Goal: Information Seeking & Learning: Learn about a topic

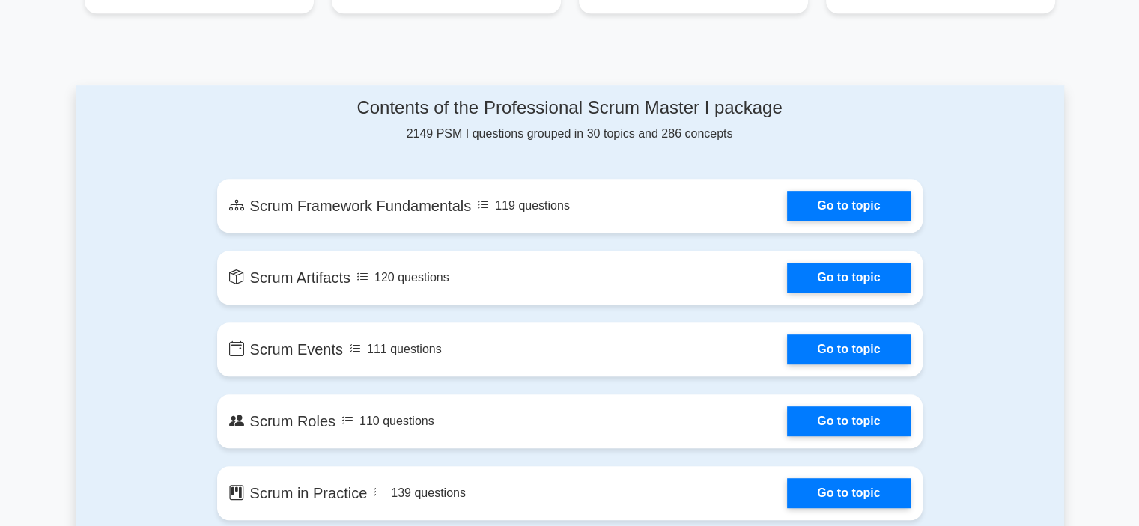
scroll to position [710, 0]
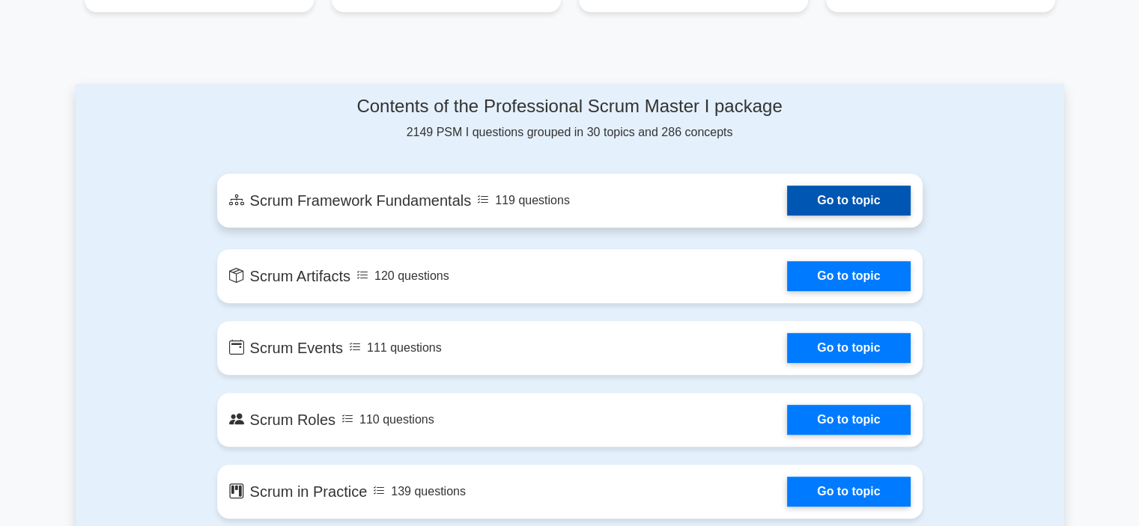
click at [858, 203] on link "Go to topic" at bounding box center [848, 201] width 123 height 30
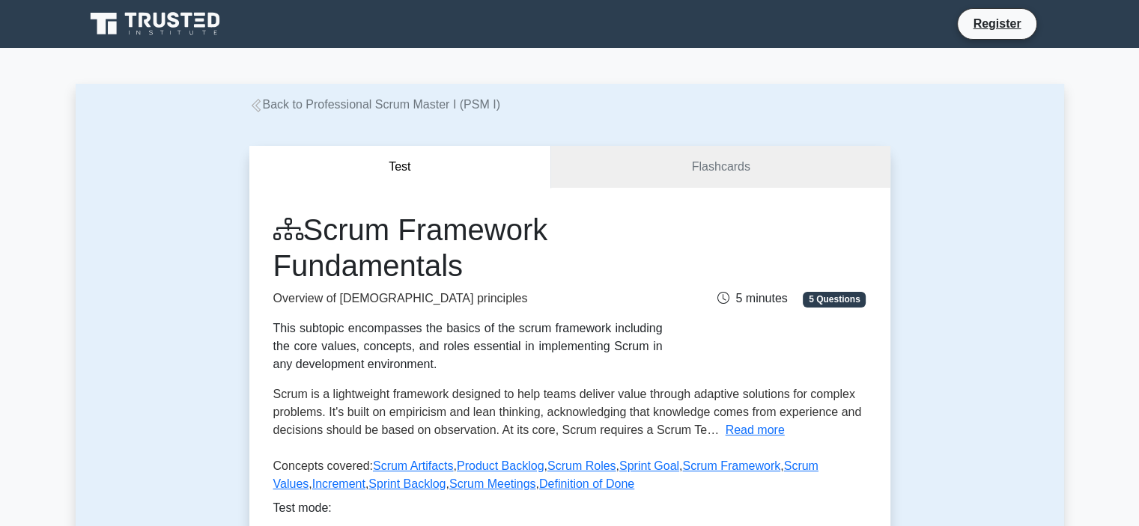
scroll to position [282, 0]
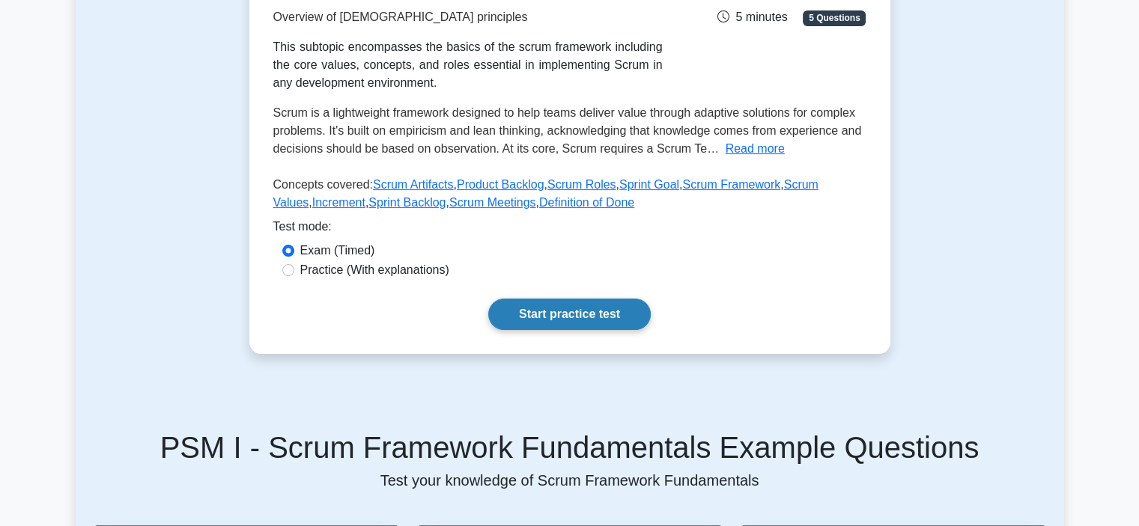
click at [565, 302] on link "Start practice test" at bounding box center [569, 314] width 162 height 31
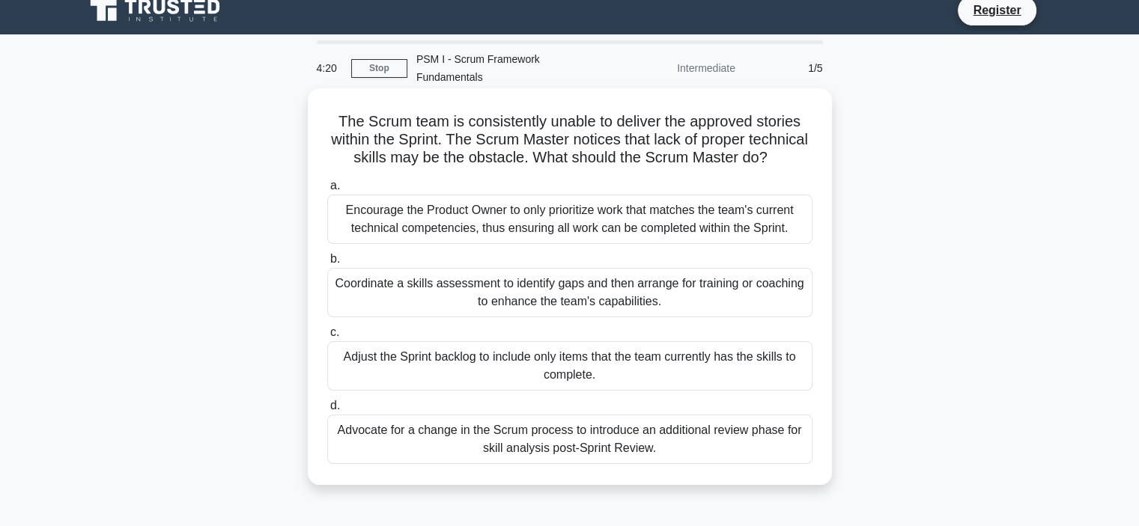
scroll to position [24, 0]
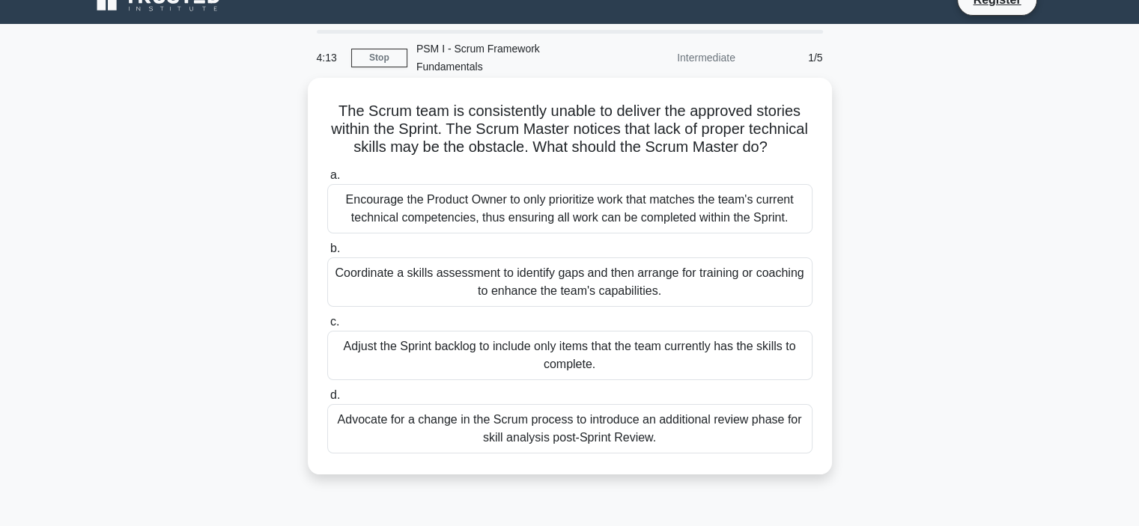
click at [461, 276] on div "Coordinate a skills assessment to identify gaps and then arrange for training o…" at bounding box center [569, 282] width 485 height 49
click at [327, 254] on input "b. Coordinate a skills assessment to identify gaps and then arrange for trainin…" at bounding box center [327, 249] width 0 height 10
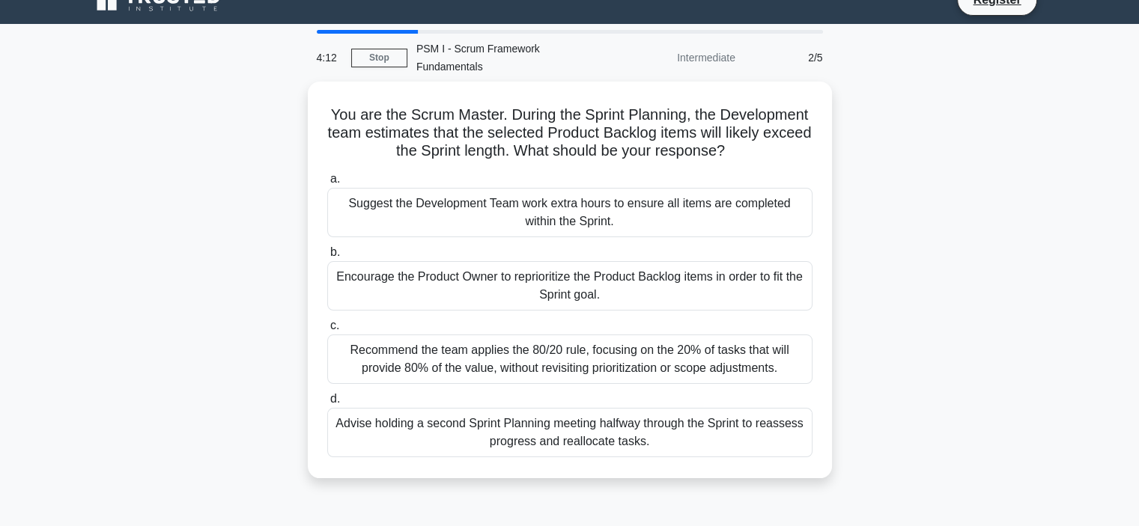
scroll to position [0, 0]
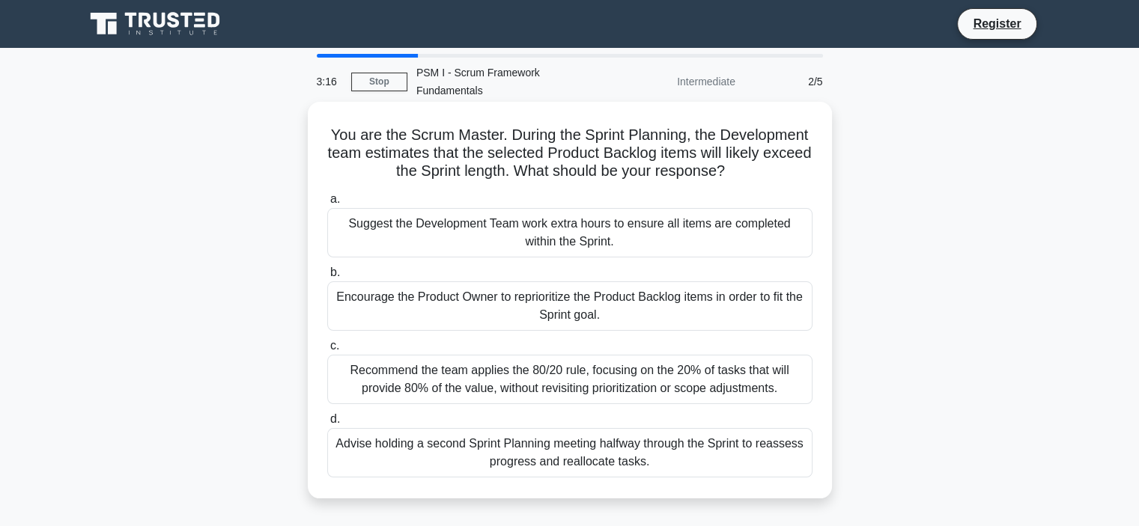
click at [499, 285] on div "Encourage the Product Owner to reprioritize the Product Backlog items in order …" at bounding box center [569, 306] width 485 height 49
click at [327, 278] on input "b. Encourage the Product Owner to reprioritize the Product Backlog items in ord…" at bounding box center [327, 273] width 0 height 10
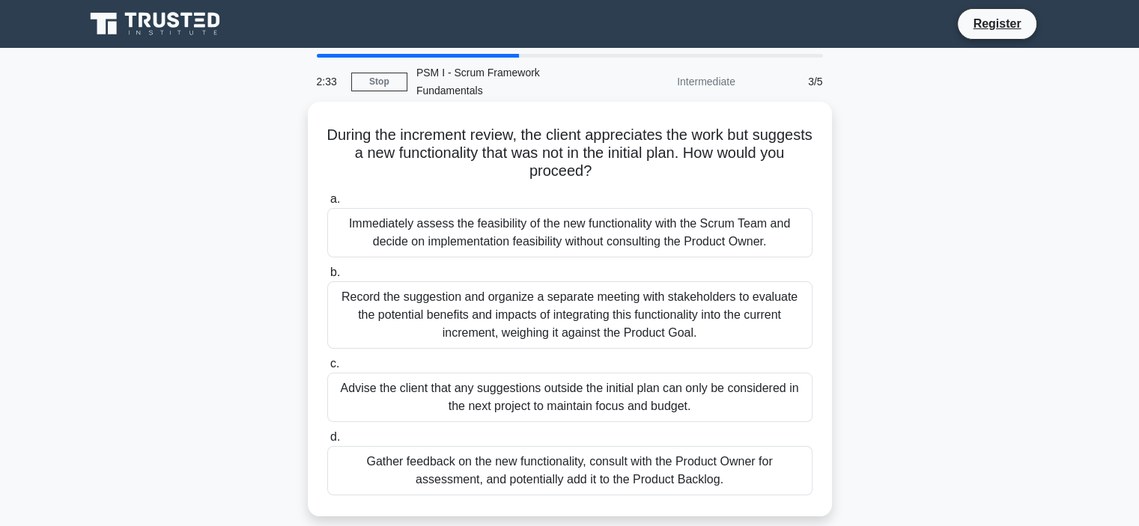
scroll to position [63, 0]
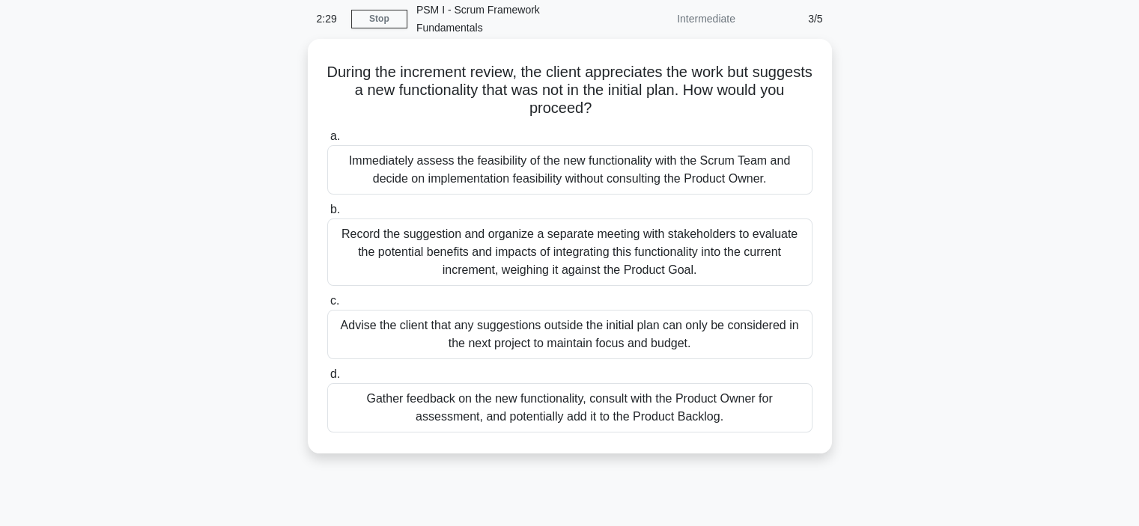
click at [416, 242] on div "Record the suggestion and organize a separate meeting with stakeholders to eval…" at bounding box center [569, 252] width 485 height 67
click at [327, 215] on input "b. Record the suggestion and organize a separate meeting with stakeholders to e…" at bounding box center [327, 210] width 0 height 10
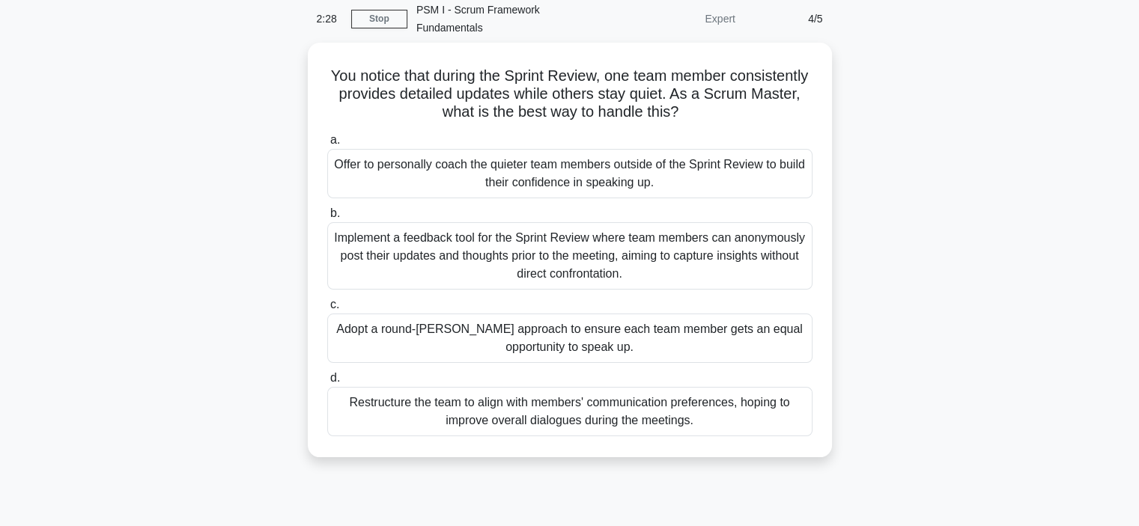
scroll to position [0, 0]
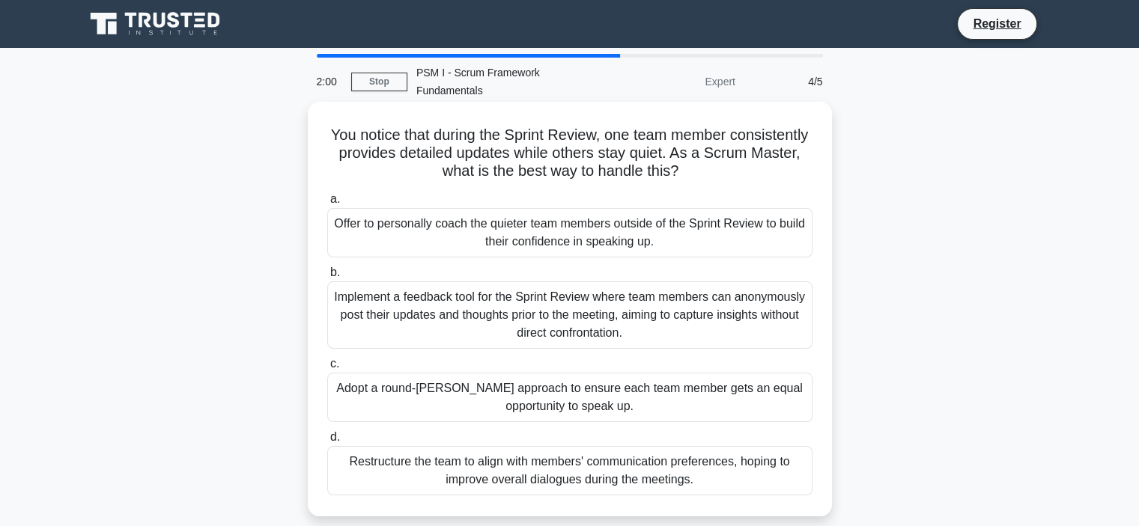
click at [428, 292] on div "Implement a feedback tool for the Sprint Review where team members can anonymou…" at bounding box center [569, 315] width 485 height 67
click at [327, 278] on input "b. Implement a feedback tool for the Sprint Review where team members can anony…" at bounding box center [327, 273] width 0 height 10
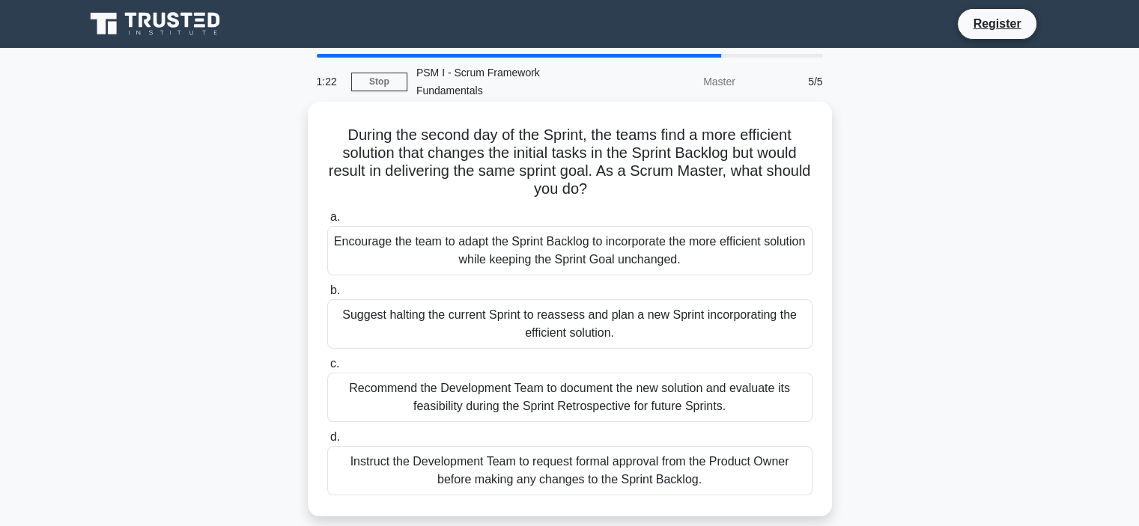
click at [502, 226] on div "Encourage the team to adapt the Sprint Backlog to incorporate the more efficien…" at bounding box center [569, 250] width 485 height 49
click at [327, 213] on input "a. Encourage the team to adapt the Sprint Backlog to incorporate the more effic…" at bounding box center [327, 218] width 0 height 10
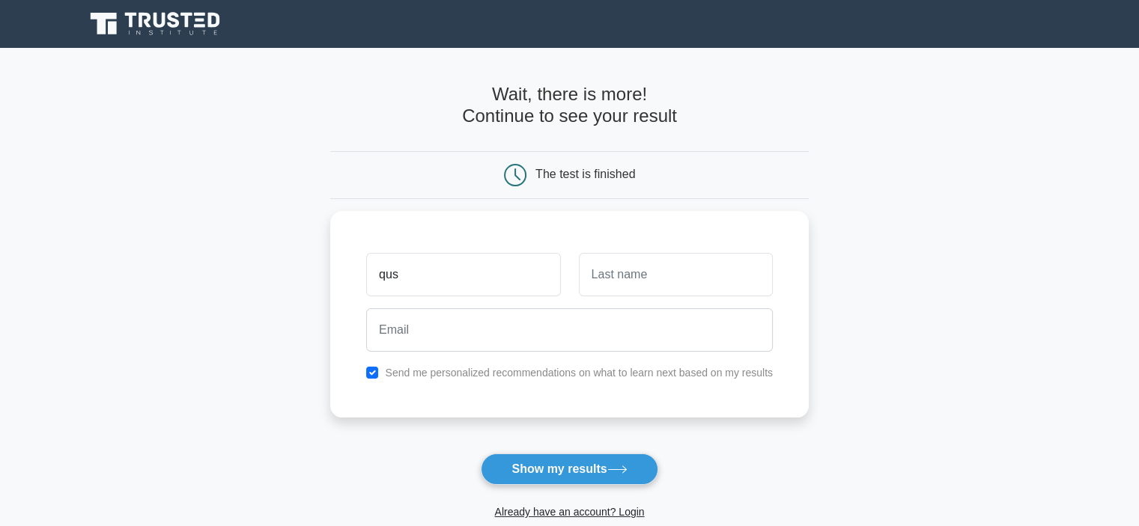
type input "Qussai"
type input "THABET"
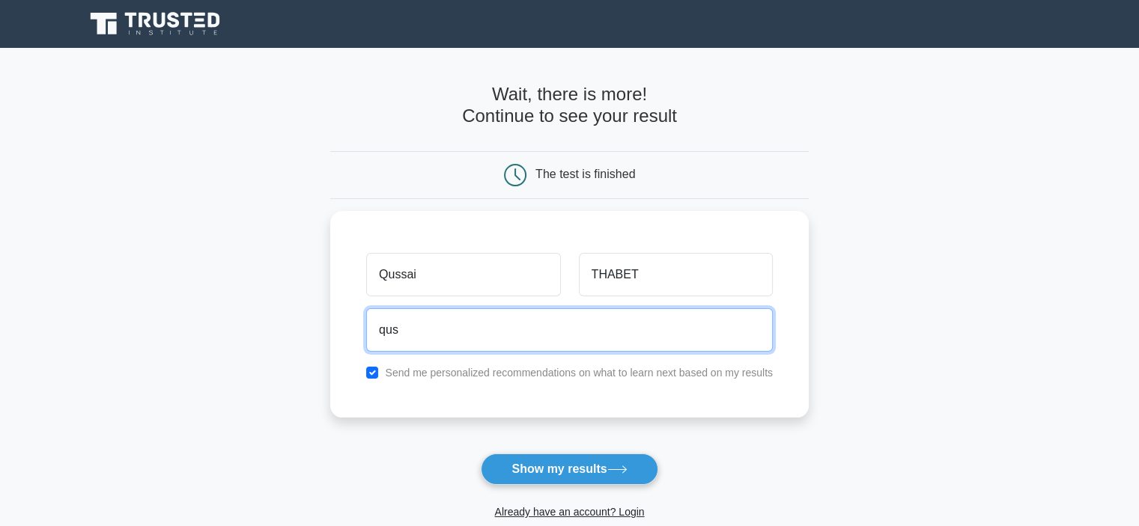
type input "[EMAIL_ADDRESS][DOMAIN_NAME]"
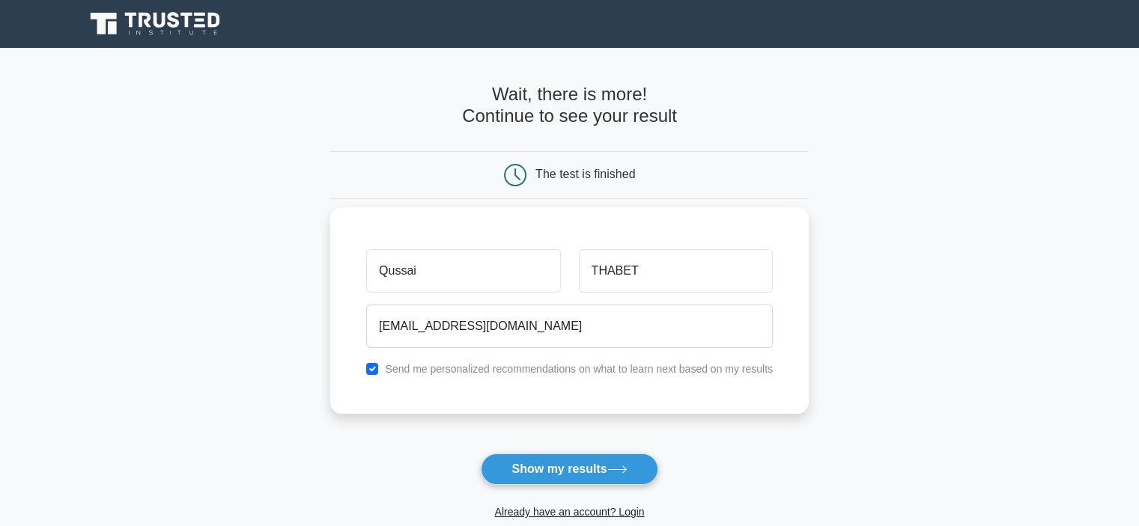
click at [484, 371] on label "Send me personalized recommendations on what to learn next based on my results" at bounding box center [579, 369] width 388 height 12
click at [366, 366] on div "Send me personalized recommendations on what to learn next based on my results" at bounding box center [569, 369] width 425 height 18
click at [375, 368] on input "checkbox" at bounding box center [372, 369] width 12 height 12
checkbox input "false"
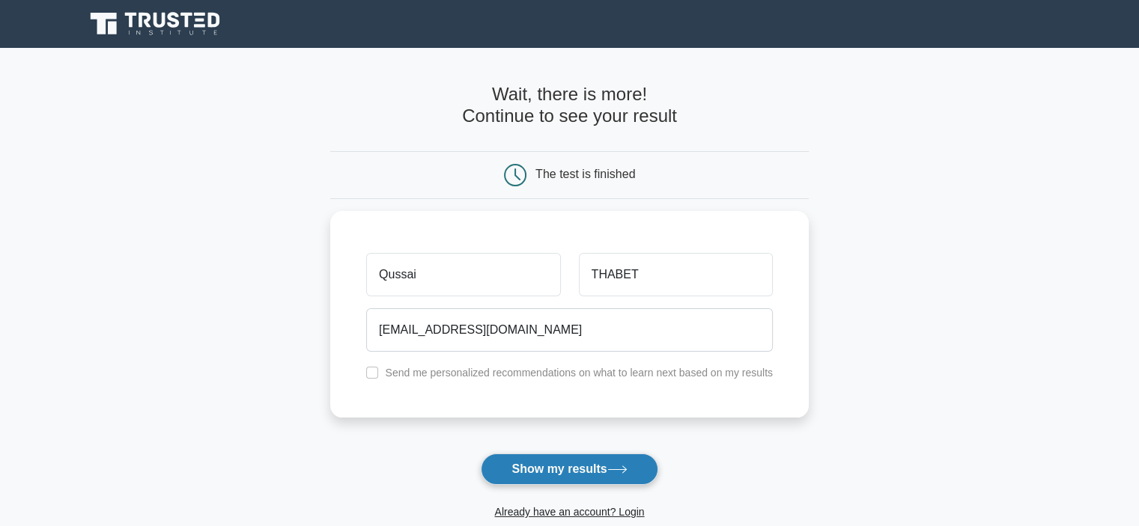
click at [502, 457] on button "Show my results" at bounding box center [569, 469] width 177 height 31
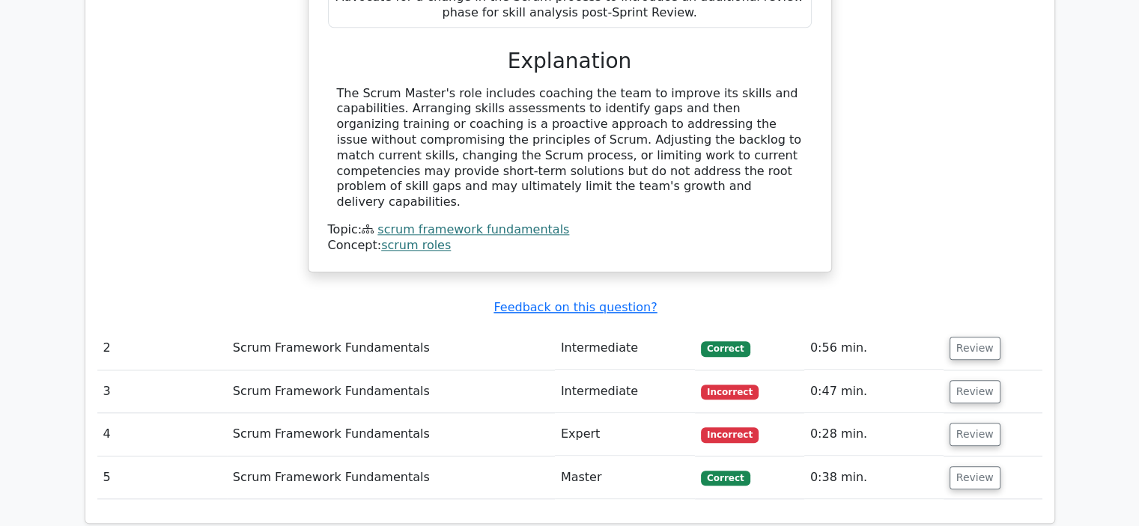
scroll to position [1596, 0]
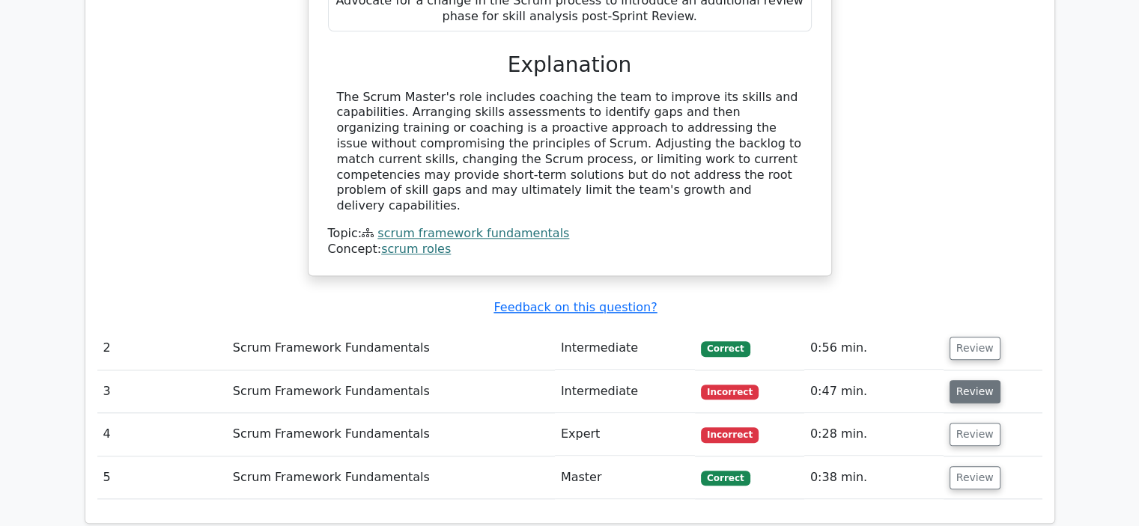
click at [954, 380] on button "Review" at bounding box center [974, 391] width 51 height 23
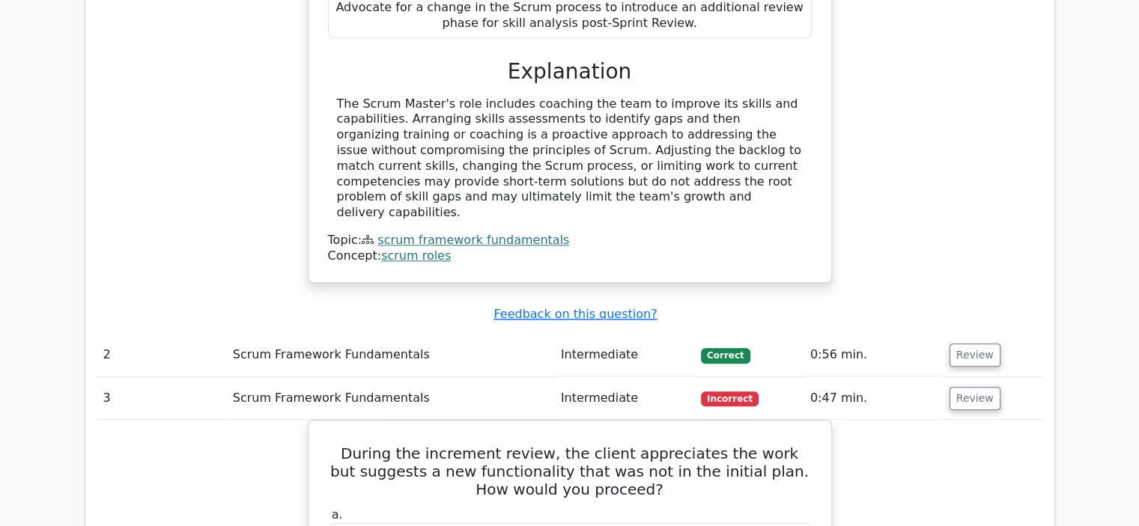
scroll to position [1584, 0]
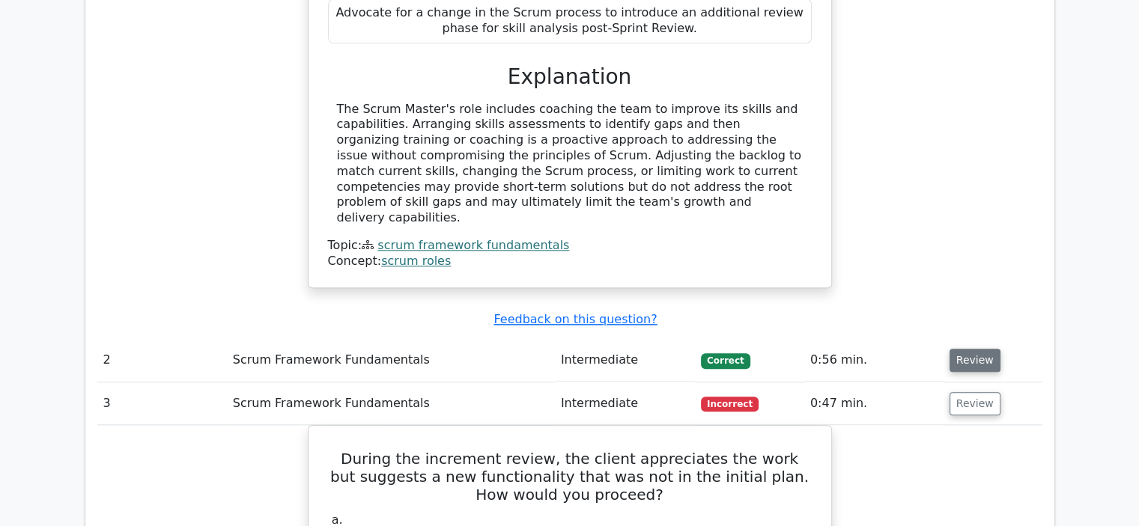
click at [955, 349] on button "Review" at bounding box center [974, 360] width 51 height 23
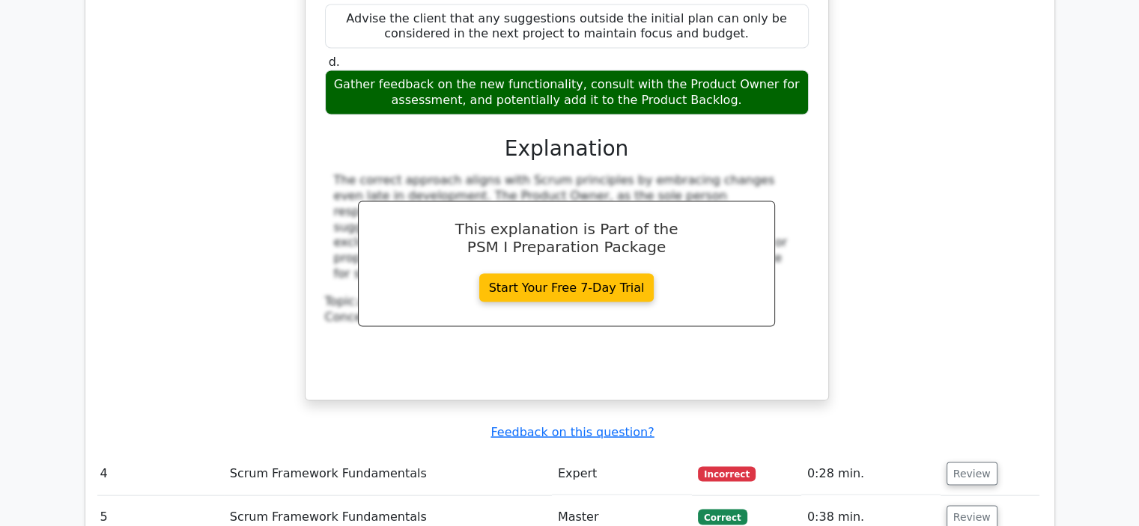
scroll to position [3013, 0]
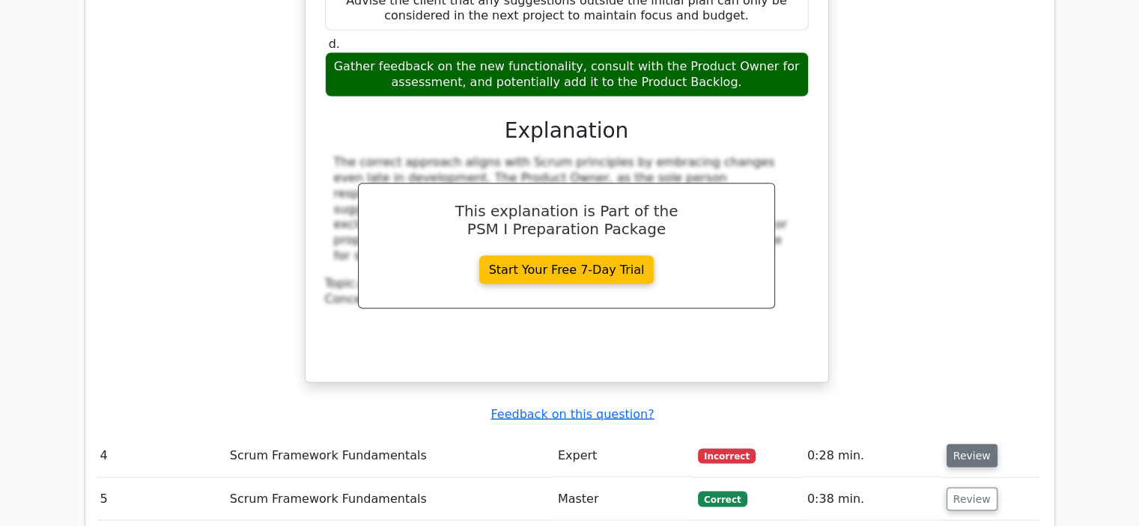
click at [964, 445] on button "Review" at bounding box center [971, 456] width 51 height 23
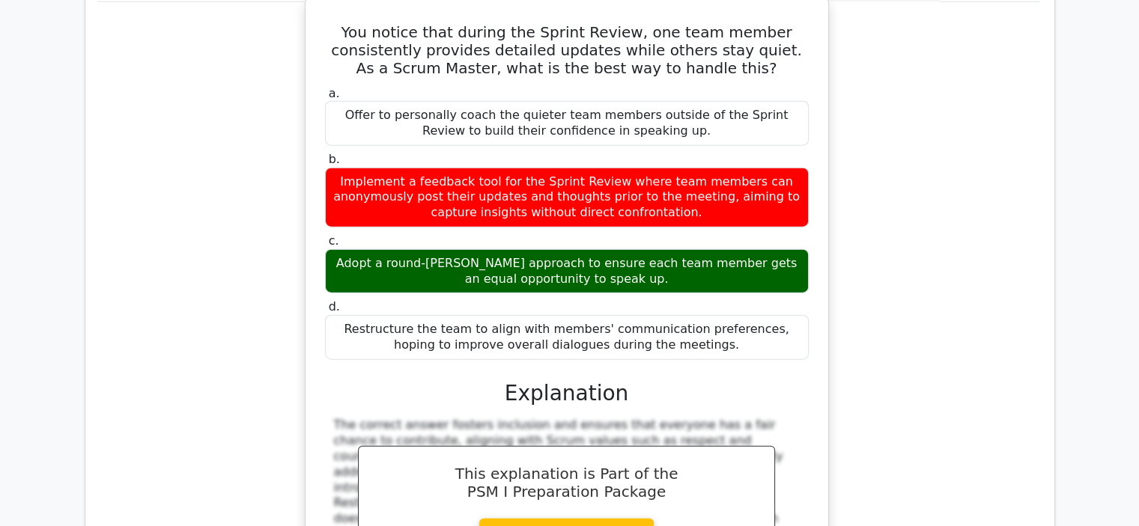
scroll to position [3711, 0]
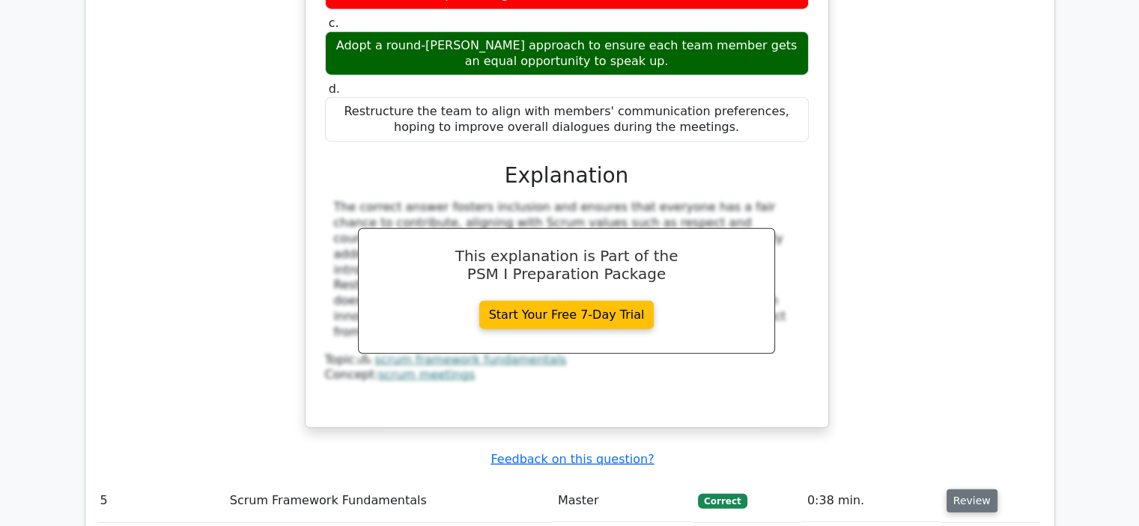
click at [973, 490] on button "Review" at bounding box center [971, 501] width 51 height 23
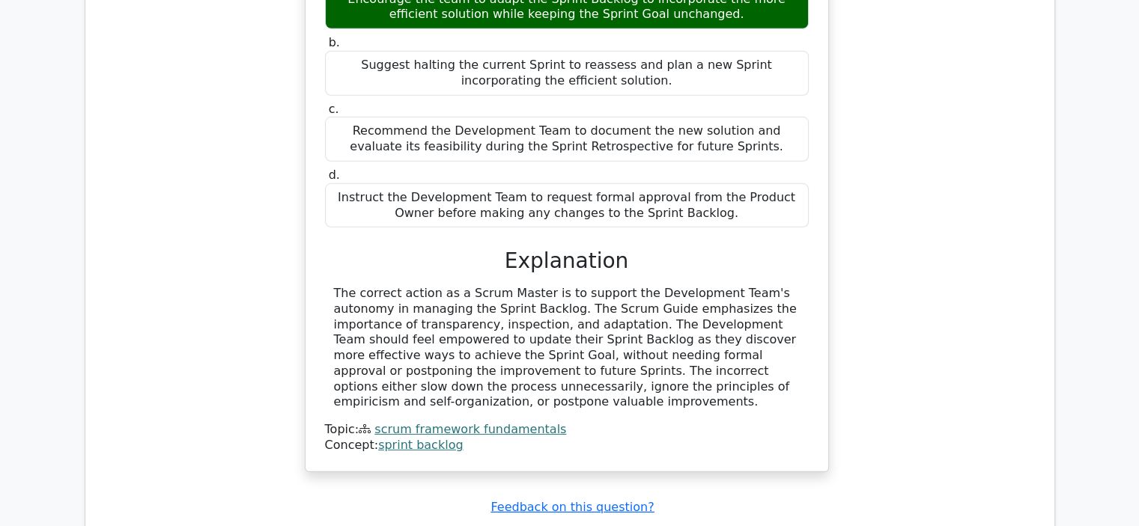
scroll to position [4368, 0]
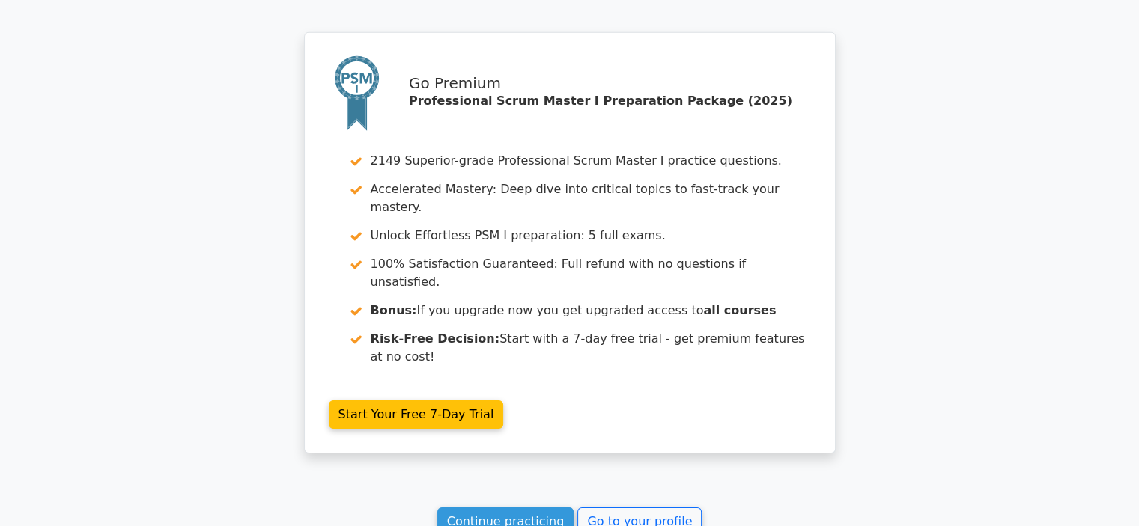
scroll to position [4942, 0]
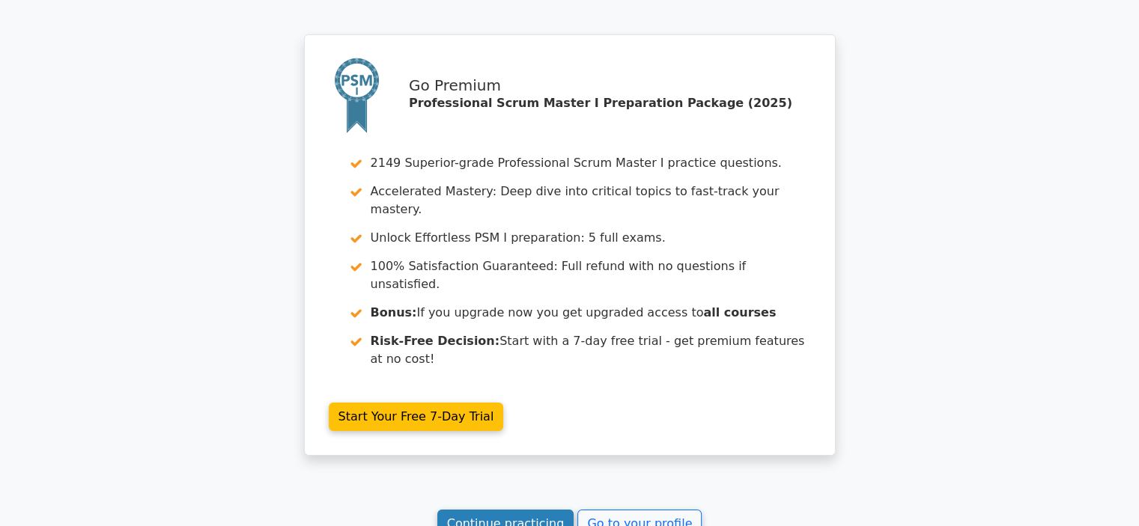
click at [484, 510] on link "Continue practicing" at bounding box center [505, 524] width 137 height 28
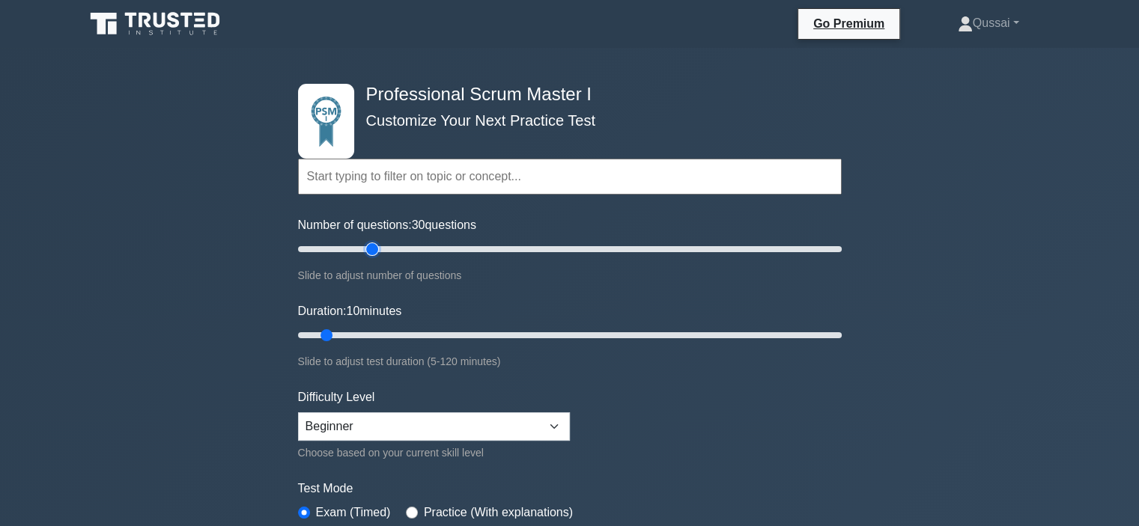
drag, startPoint x: 326, startPoint y: 249, endPoint x: 367, endPoint y: 253, distance: 40.7
type input "30"
click at [367, 253] on input "Number of questions: 30 questions" at bounding box center [570, 249] width 544 height 18
drag, startPoint x: 324, startPoint y: 335, endPoint x: 413, endPoint y: 338, distance: 89.1
type input "30"
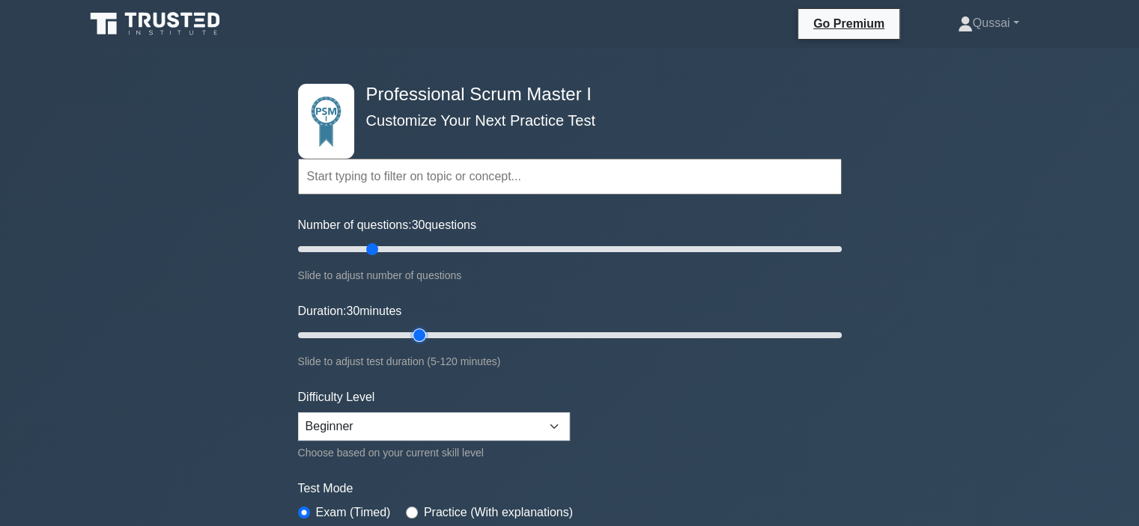
click at [413, 338] on input "Duration: 30 minutes" at bounding box center [570, 335] width 544 height 18
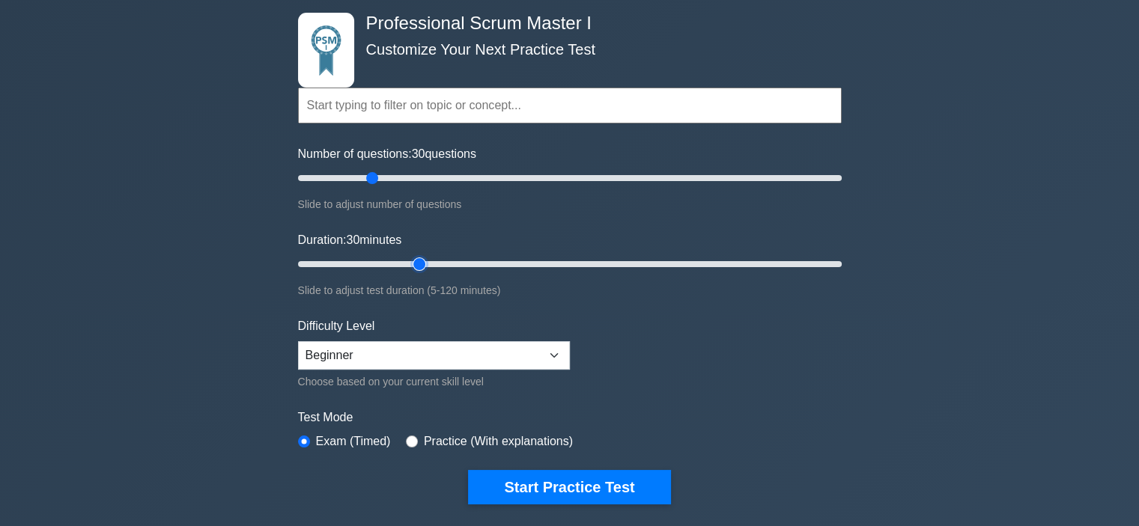
scroll to position [75, 0]
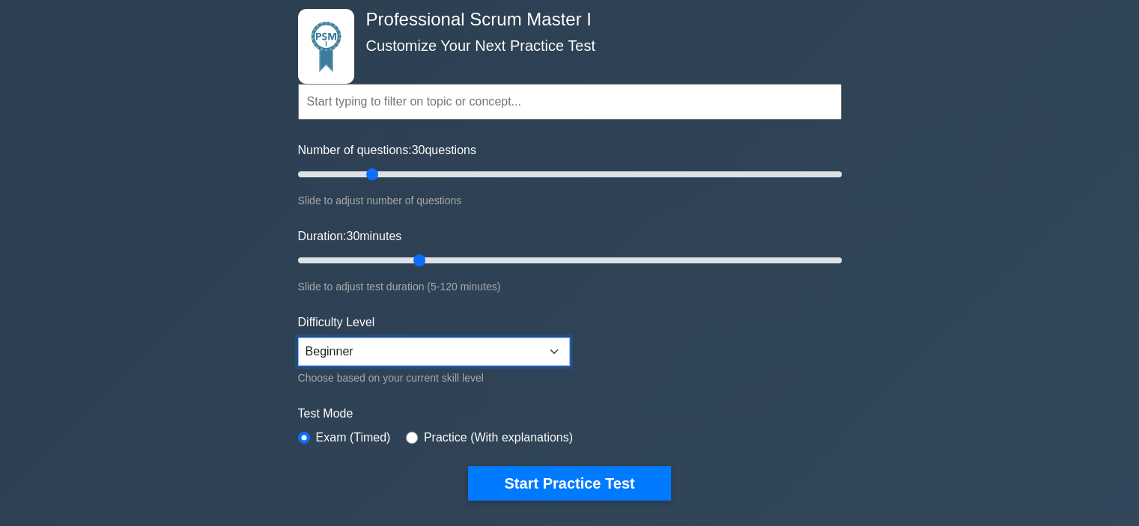
click at [413, 356] on select "Beginner Intermediate Expert" at bounding box center [434, 352] width 272 height 28
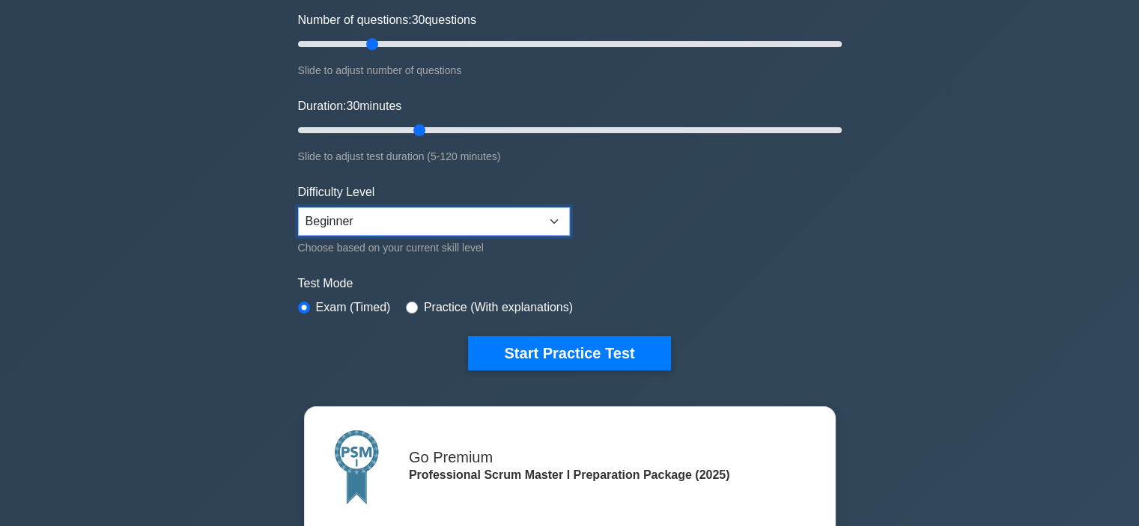
scroll to position [204, 0]
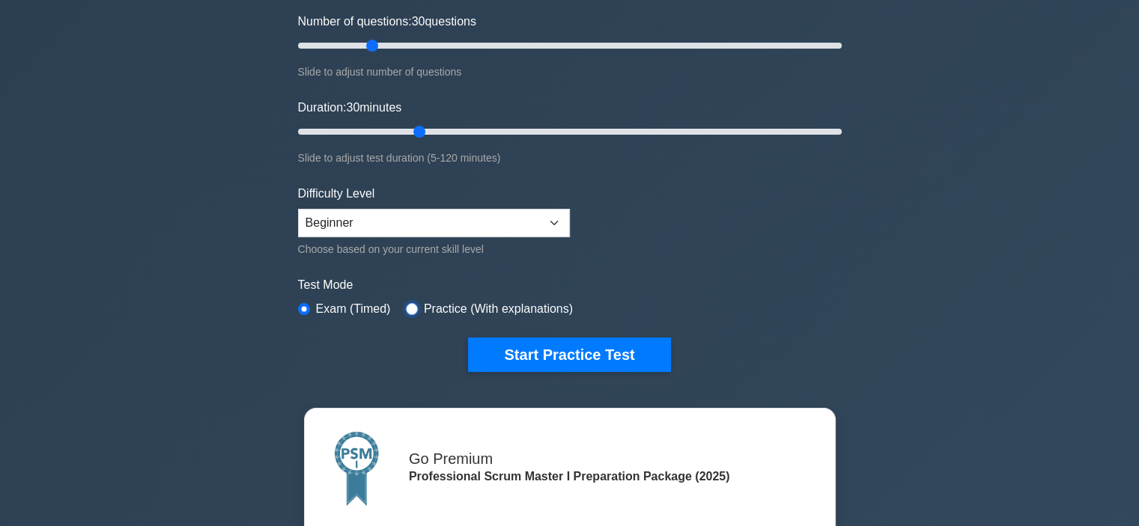
click at [407, 303] on input "radio" at bounding box center [412, 309] width 12 height 12
radio input "true"
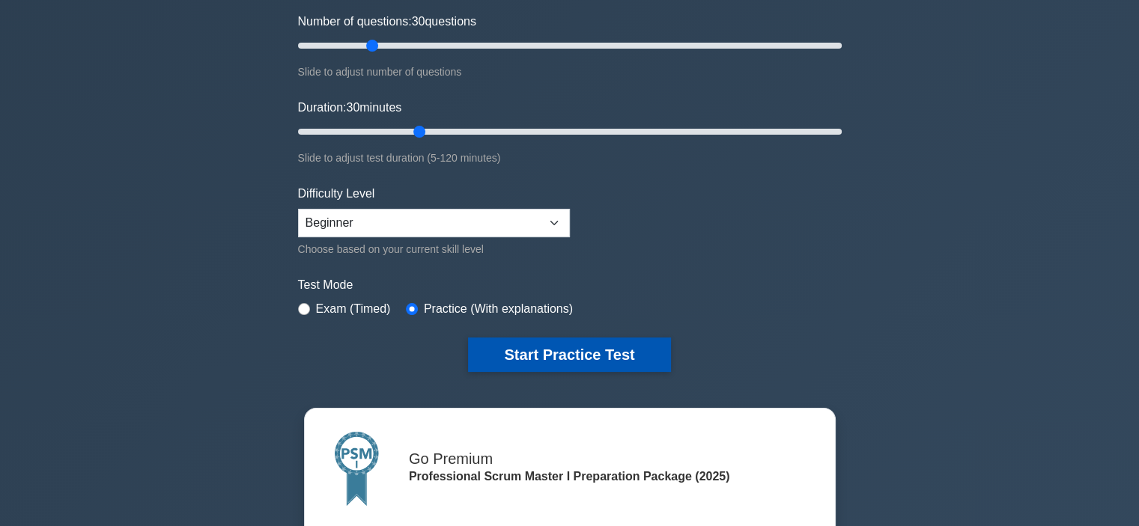
click at [518, 341] on button "Start Practice Test" at bounding box center [569, 355] width 202 height 34
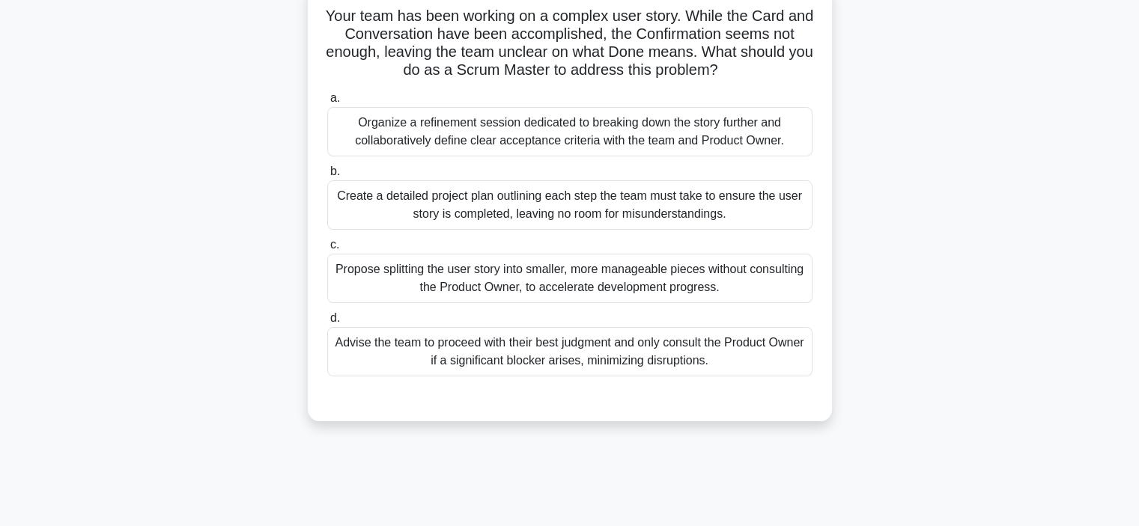
scroll to position [107, 0]
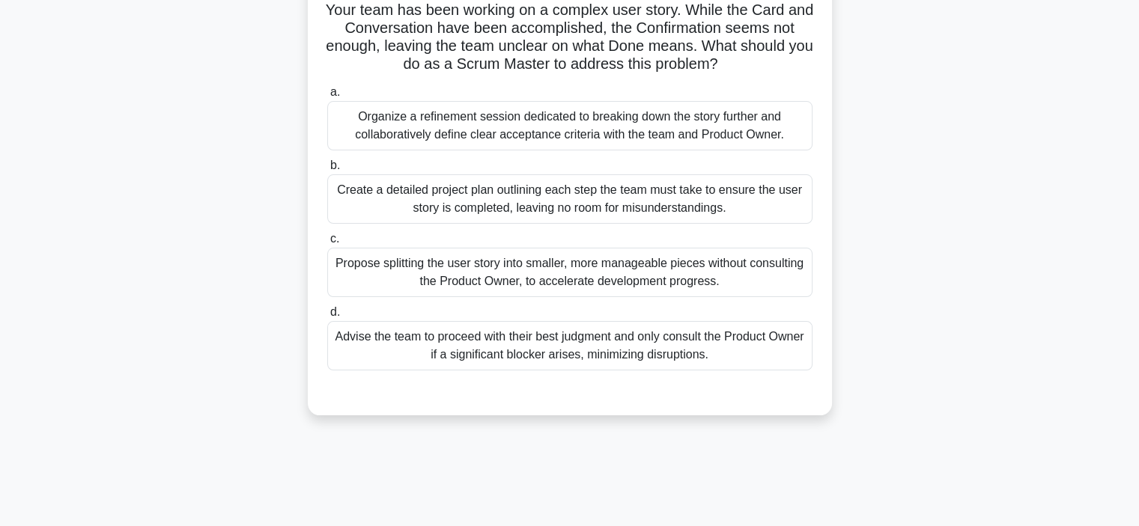
click at [372, 188] on div "Create a detailed project plan outlining each step the team must take to ensure…" at bounding box center [569, 198] width 485 height 49
click at [327, 171] on input "b. Create a detailed project plan outlining each step the team must take to ens…" at bounding box center [327, 166] width 0 height 10
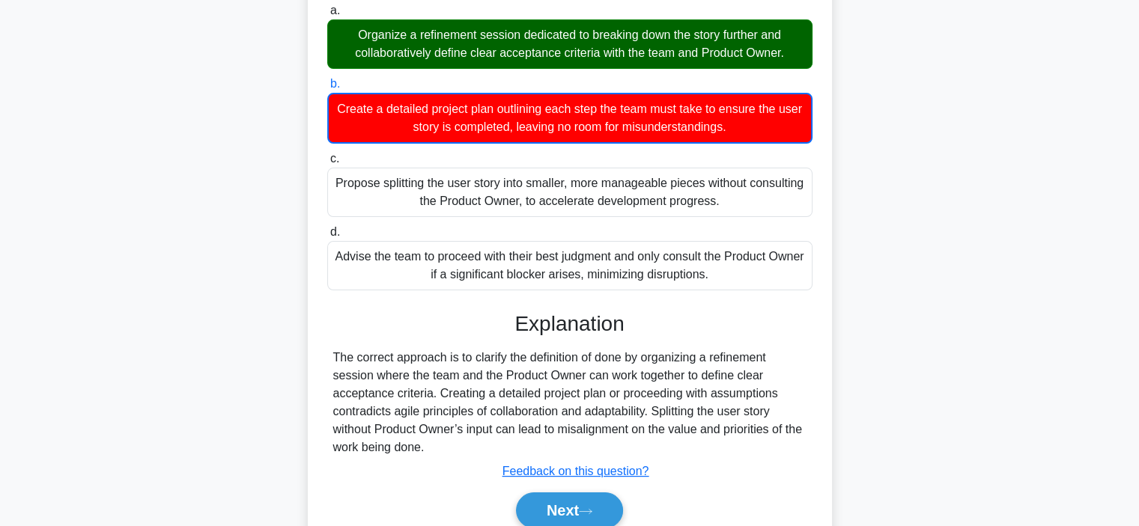
scroll to position [282, 0]
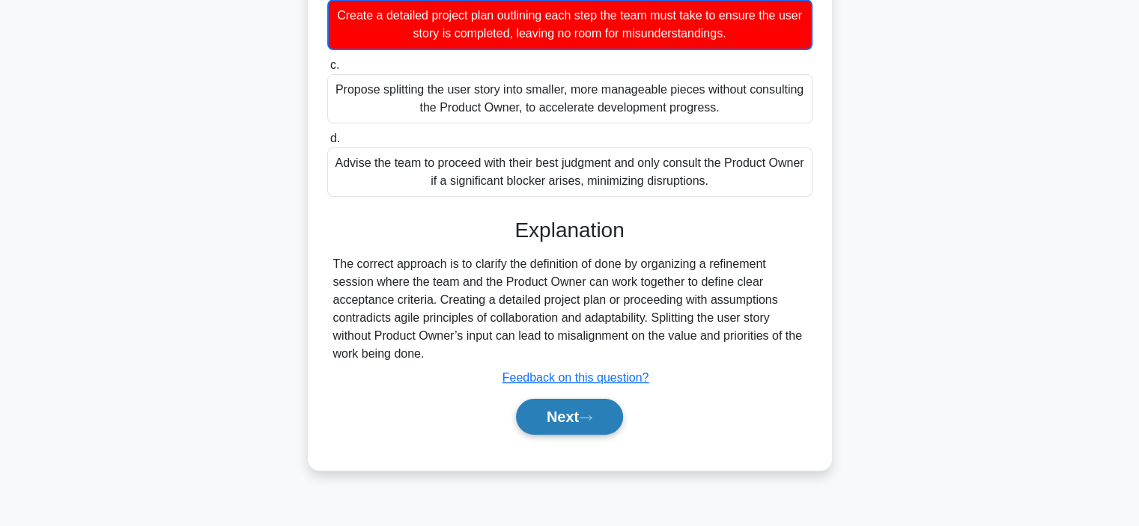
click at [523, 422] on button "Next" at bounding box center [569, 417] width 107 height 36
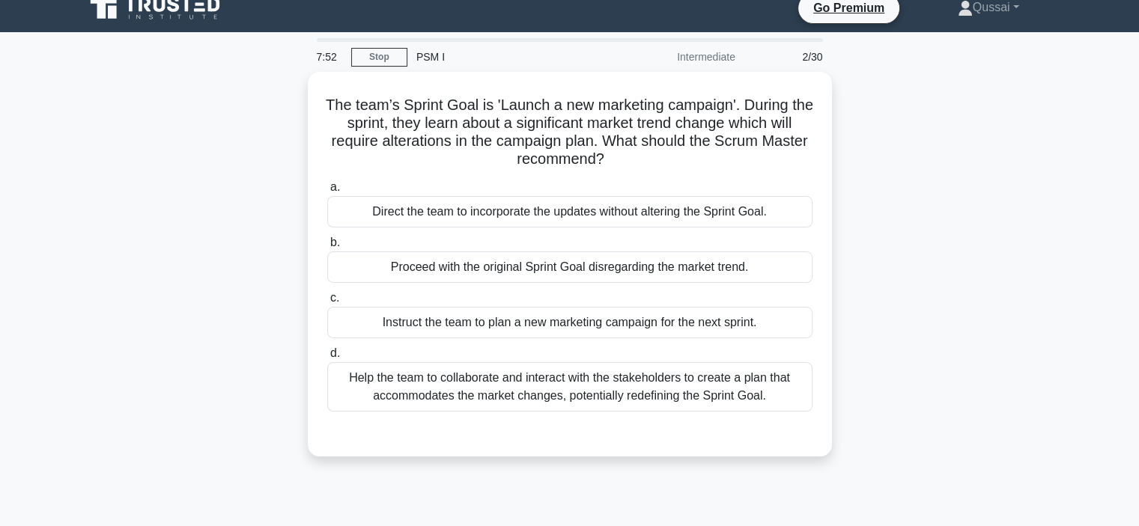
scroll to position [15, 0]
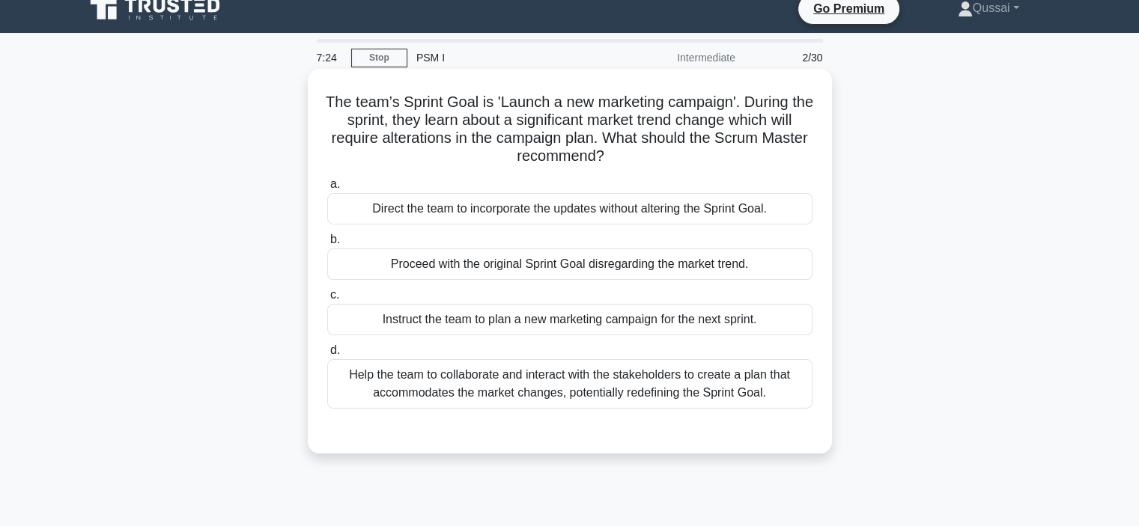
click at [471, 311] on div "Instruct the team to plan a new marketing campaign for the next sprint." at bounding box center [569, 319] width 485 height 31
click at [327, 300] on input "c. Instruct the team to plan a new marketing campaign for the next sprint." at bounding box center [327, 296] width 0 height 10
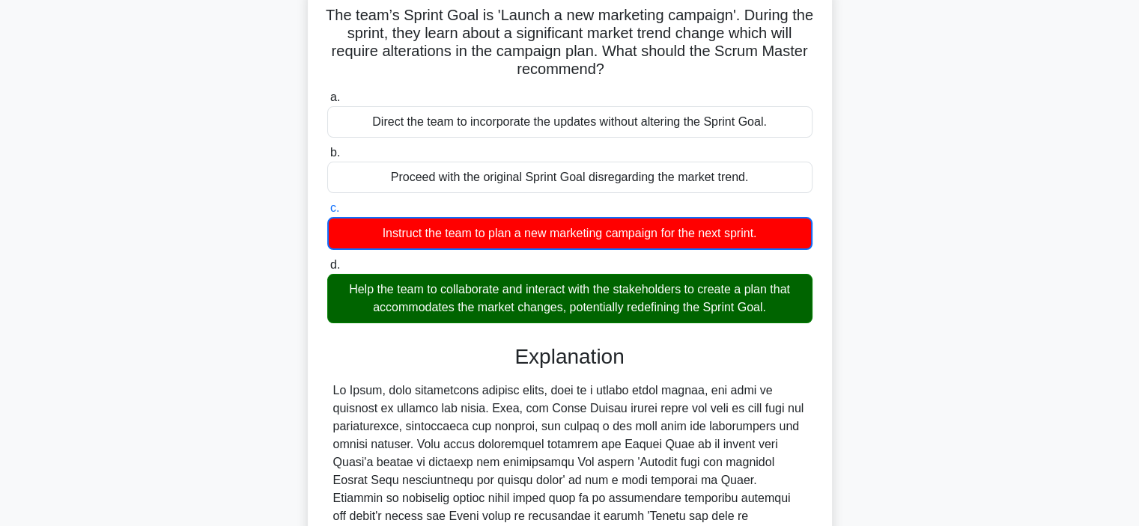
scroll to position [102, 0]
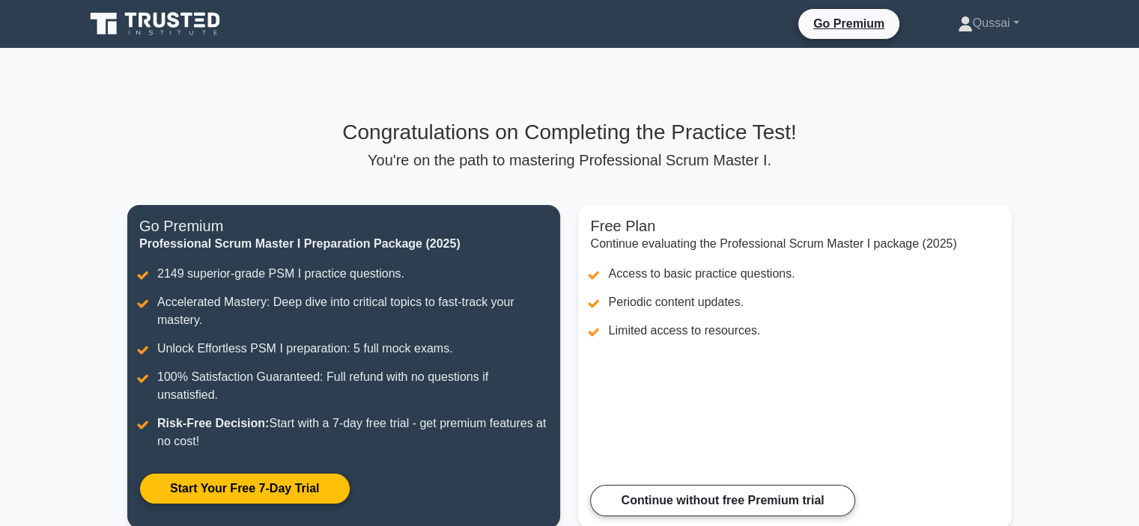
click at [134, 130] on h3 "Congratulations on Completing the Practice Test!" at bounding box center [569, 132] width 884 height 25
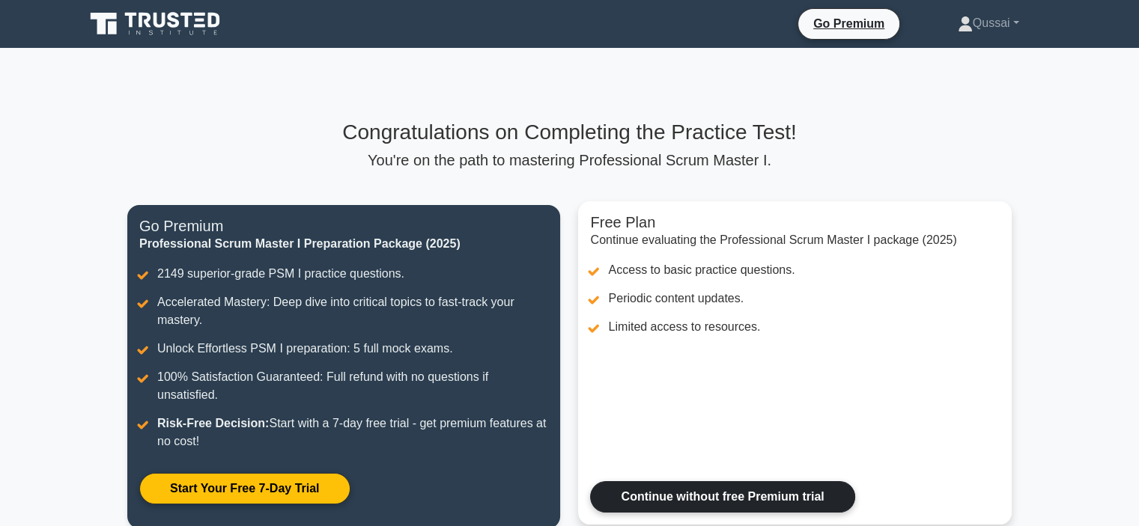
click at [695, 492] on link "Continue without free Premium trial" at bounding box center [722, 496] width 264 height 31
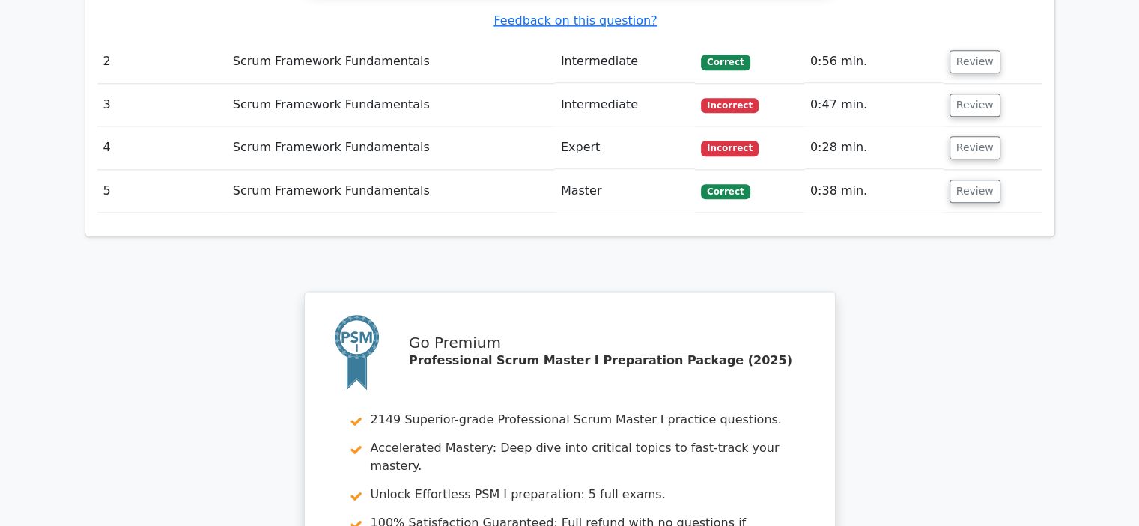
scroll to position [2217, 0]
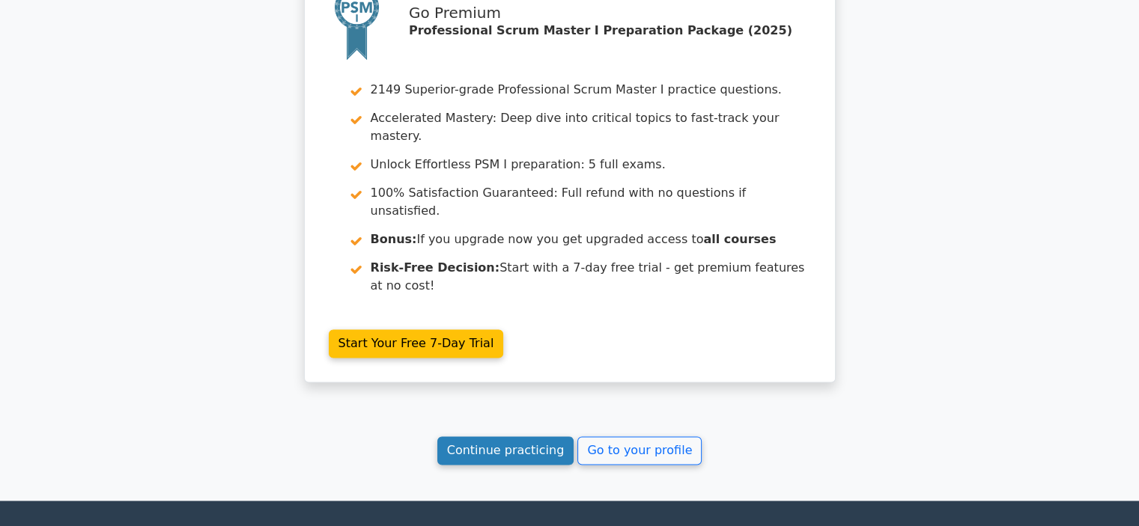
click at [478, 437] on link "Continue practicing" at bounding box center [505, 451] width 137 height 28
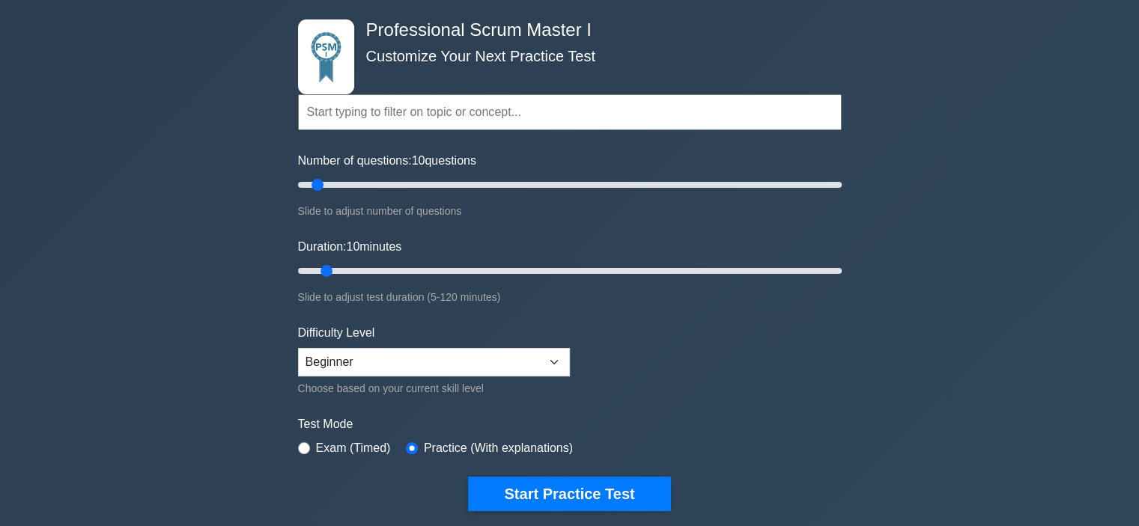
scroll to position [65, 0]
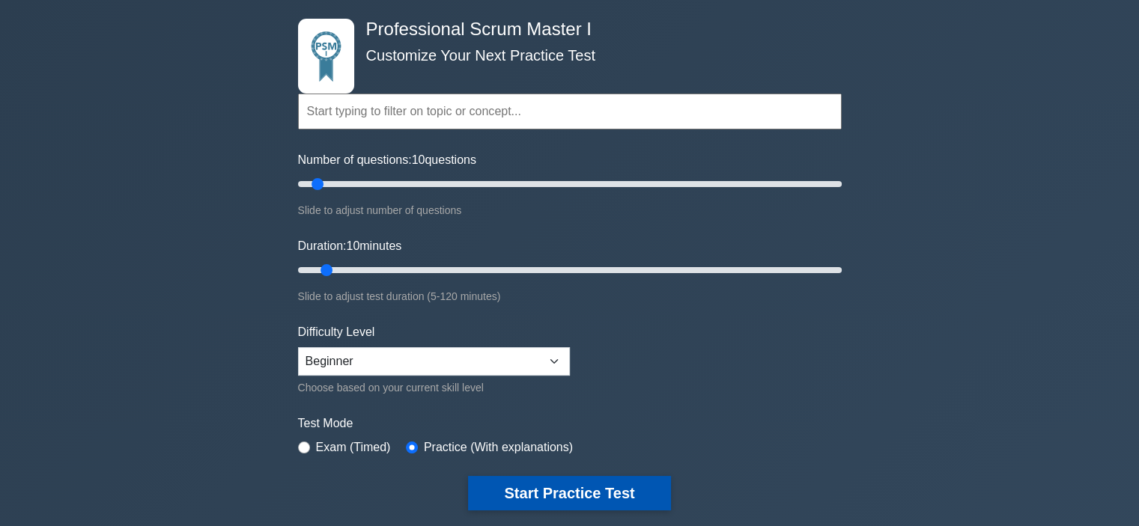
click at [496, 494] on button "Start Practice Test" at bounding box center [569, 493] width 202 height 34
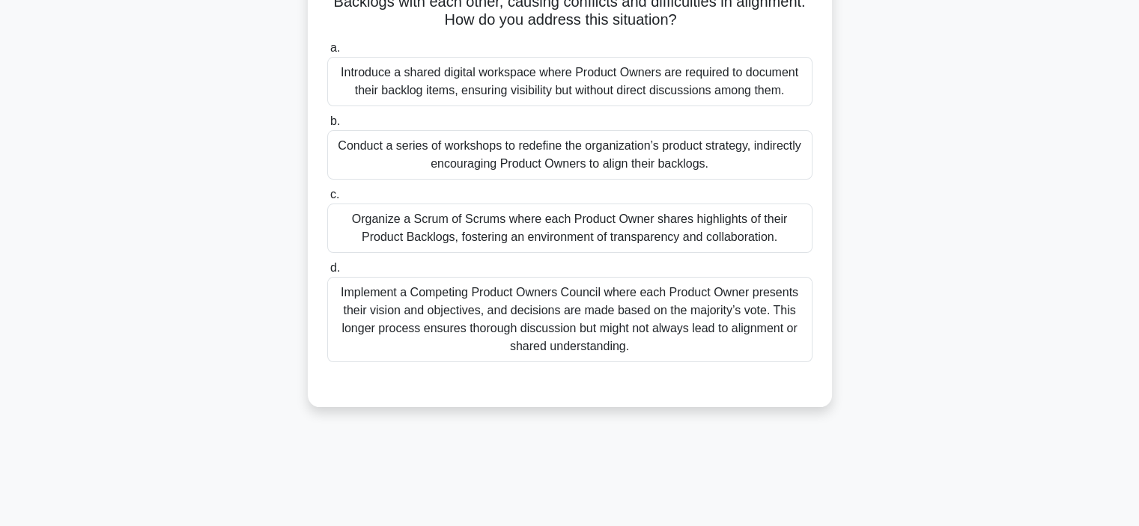
scroll to position [154, 0]
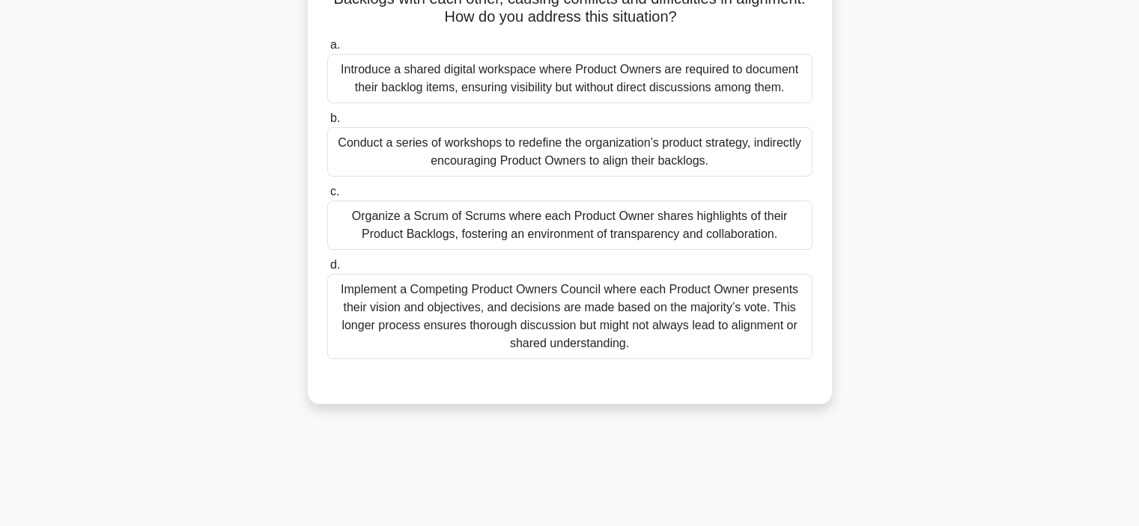
click at [434, 162] on div "Conduct a series of workshops to redefine the organization’s product strategy, …" at bounding box center [569, 151] width 485 height 49
click at [327, 124] on input "b. Conduct a series of workshops to redefine the organization’s product strateg…" at bounding box center [327, 119] width 0 height 10
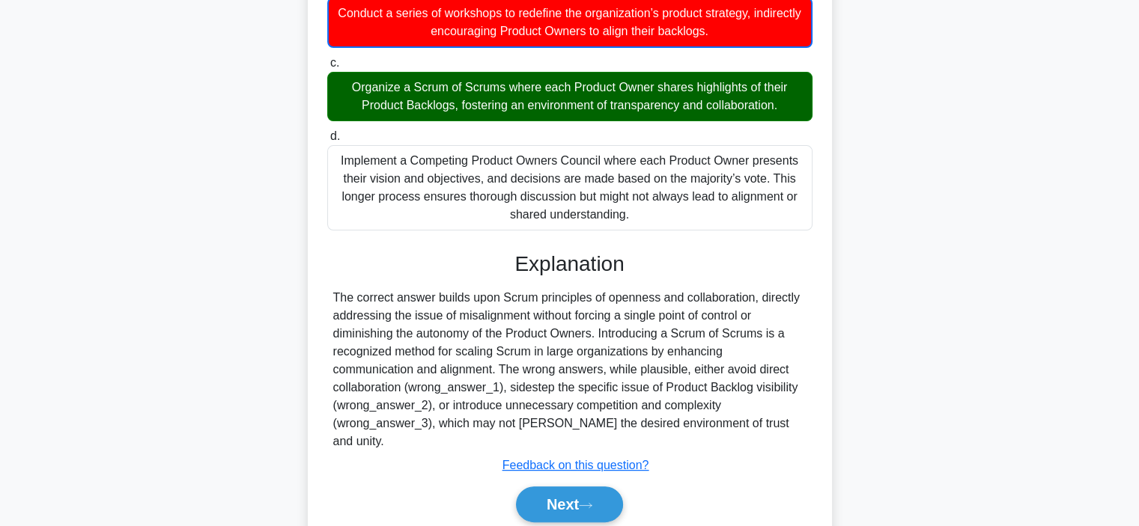
scroll to position [325, 0]
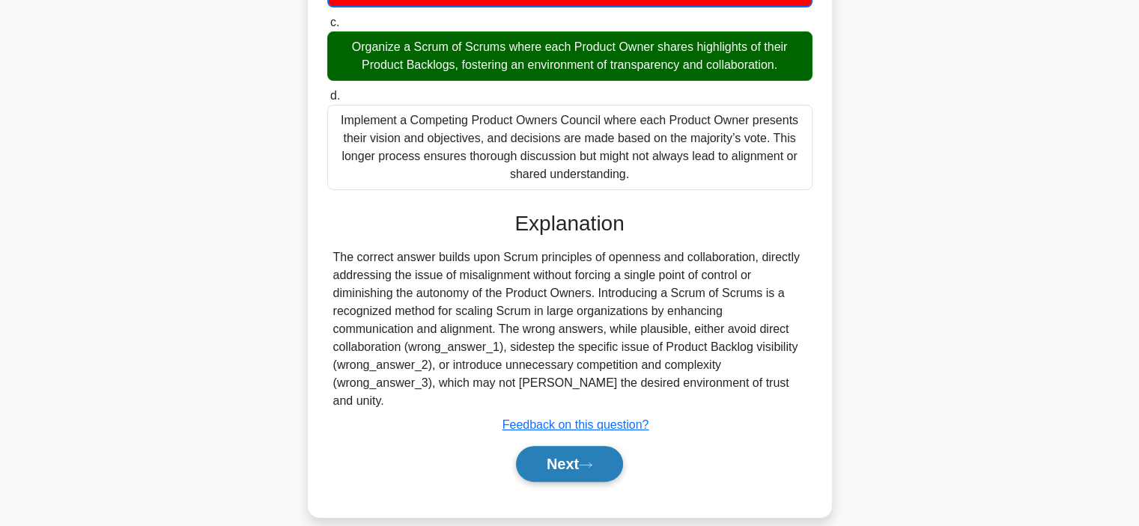
click at [557, 446] on button "Next" at bounding box center [569, 464] width 107 height 36
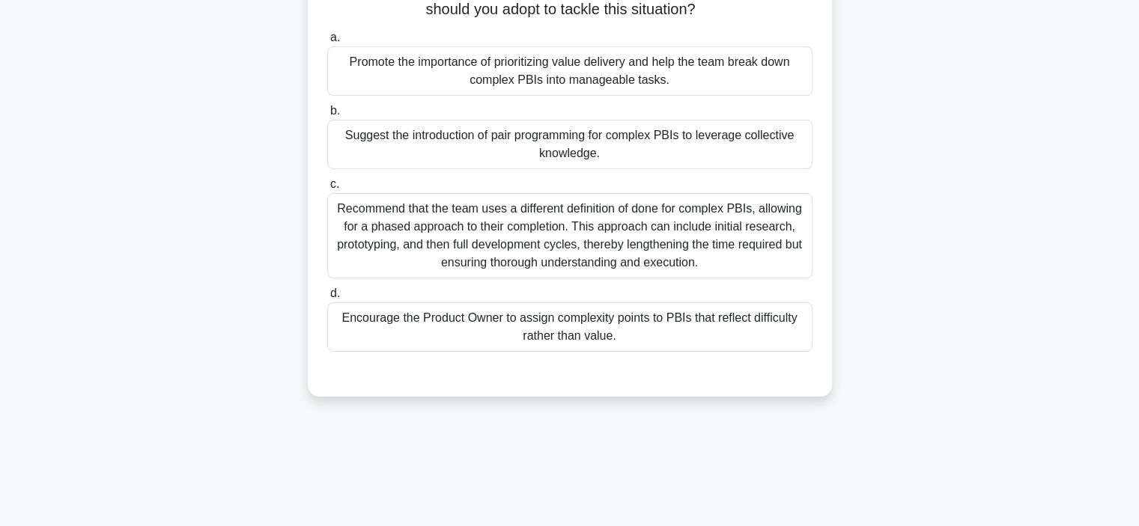
scroll to position [144, 0]
click at [416, 329] on div "Encourage the Product Owner to assign complexity points to PBIs that reflect di…" at bounding box center [569, 326] width 485 height 49
click at [327, 299] on input "d. Encourage the Product Owner to assign complexity points to PBIs that reflect…" at bounding box center [327, 294] width 0 height 10
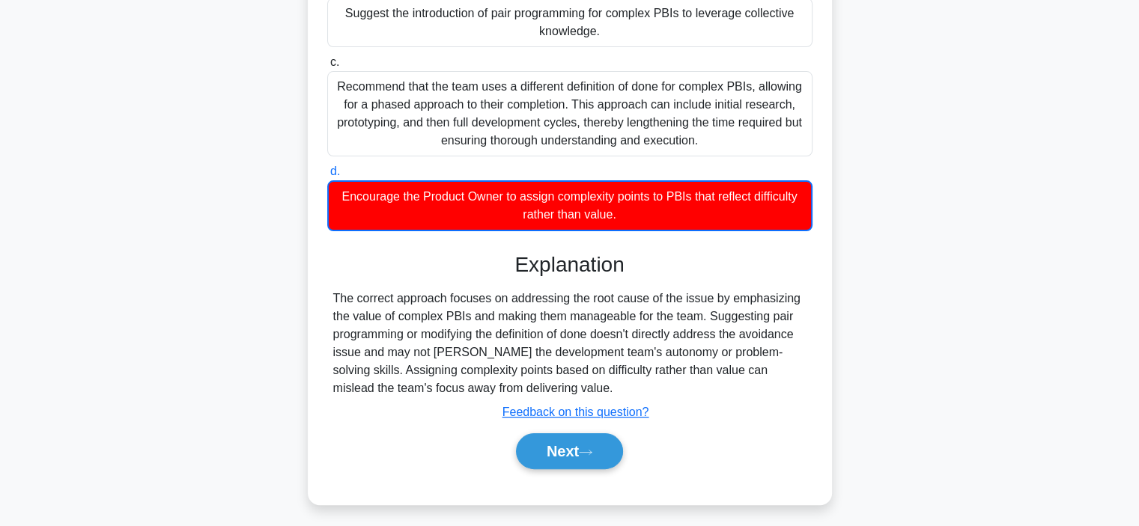
scroll to position [282, 0]
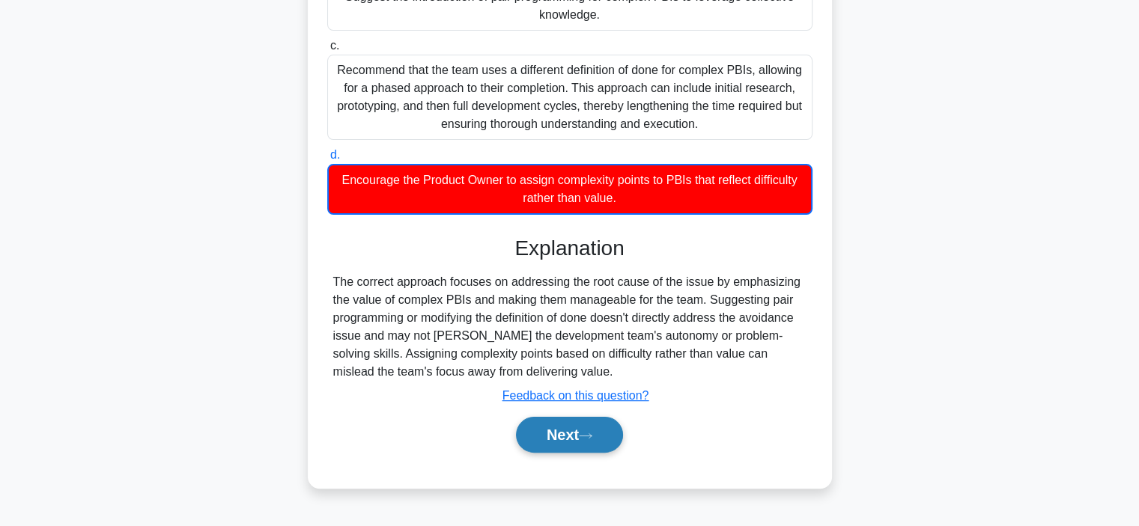
click at [553, 439] on button "Next" at bounding box center [569, 435] width 107 height 36
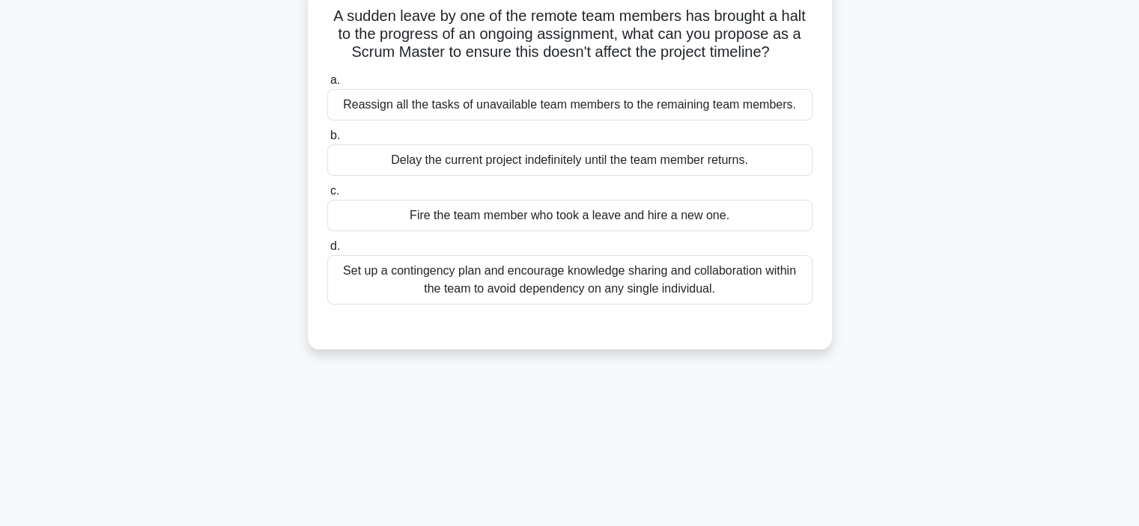
scroll to position [0, 0]
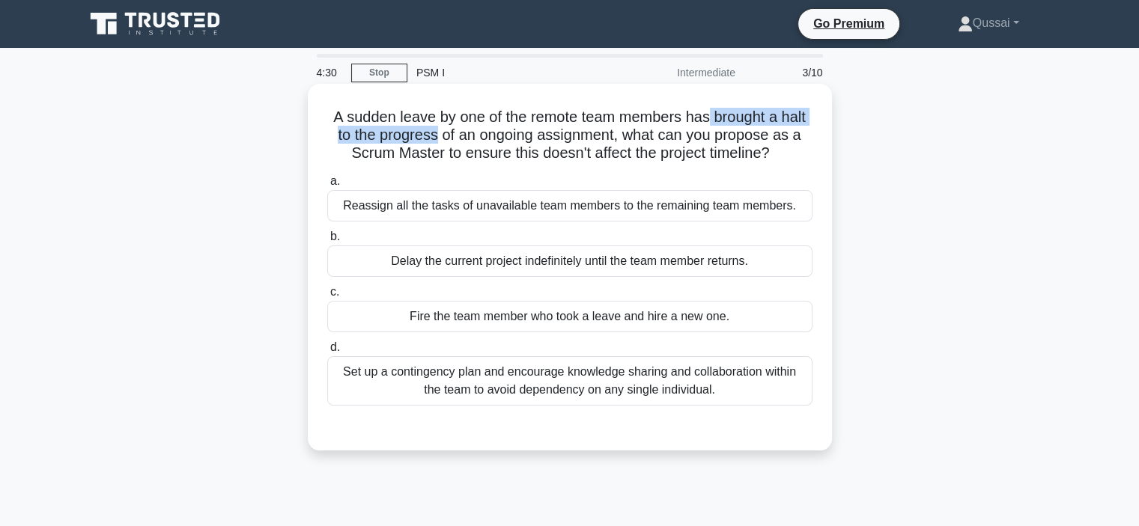
drag, startPoint x: 713, startPoint y: 118, endPoint x: 437, endPoint y: 139, distance: 277.0
click at [437, 139] on h5 "A sudden leave by one of the remote team members has brought a halt to the prog…" at bounding box center [570, 135] width 488 height 55
click at [645, 122] on h5 "A sudden leave by one of the remote team members has brought a halt to the prog…" at bounding box center [570, 135] width 488 height 55
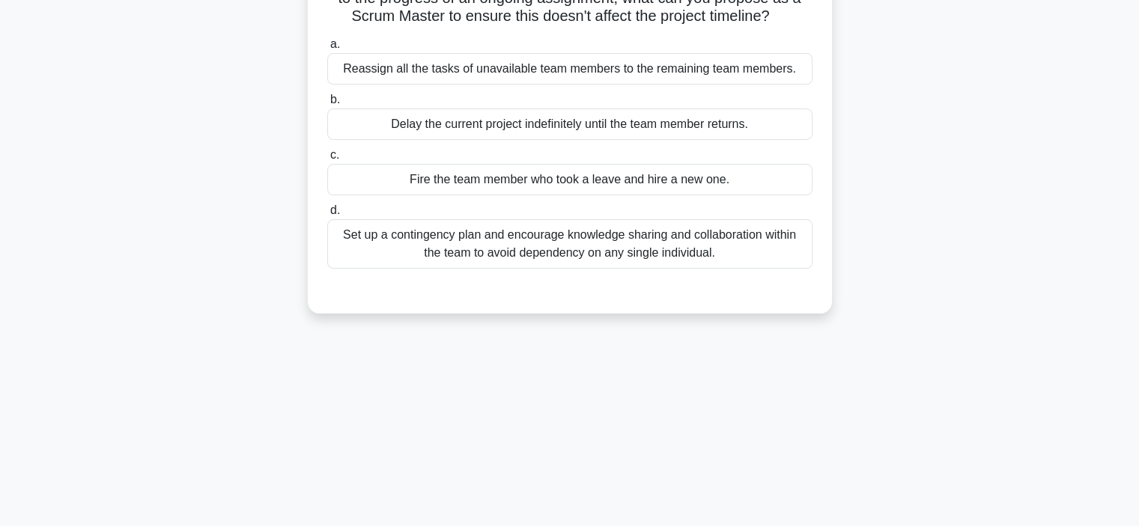
scroll to position [141, 0]
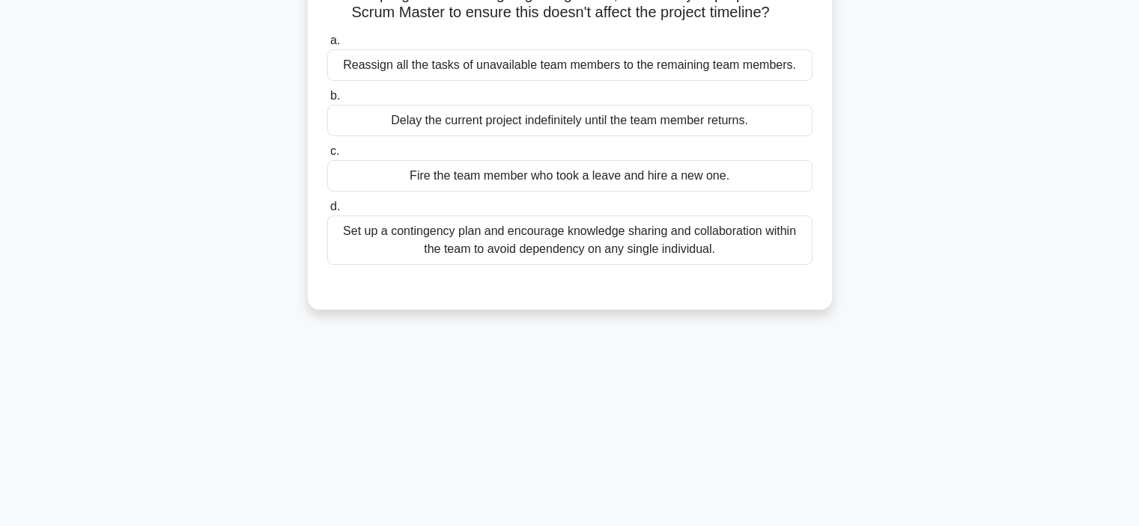
click at [443, 251] on div "Set up a contingency plan and encourage knowledge sharing and collaboration wit…" at bounding box center [569, 240] width 485 height 49
click at [327, 212] on input "d. Set up a contingency plan and encourage knowledge sharing and collaboration …" at bounding box center [327, 207] width 0 height 10
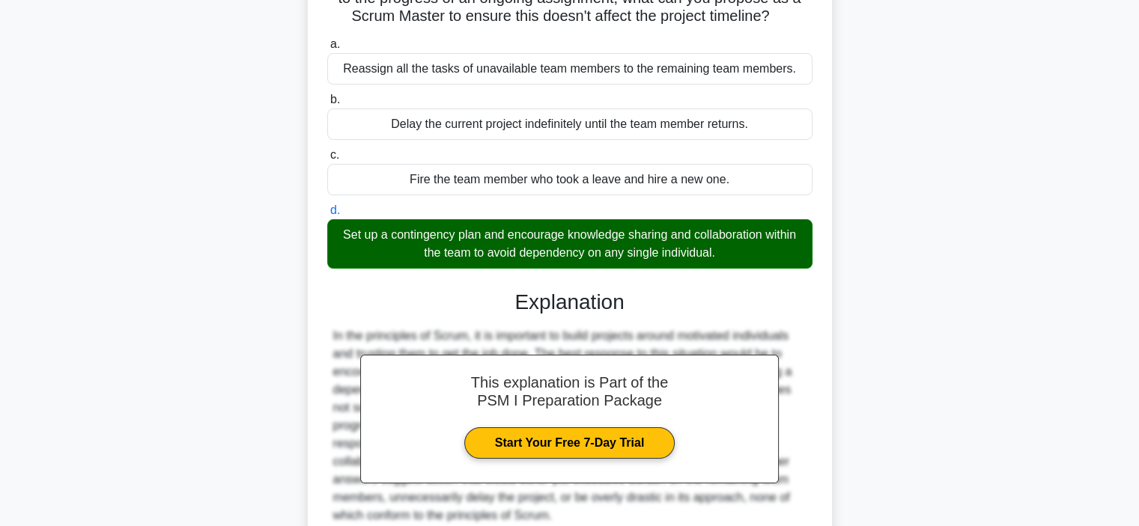
scroll to position [282, 0]
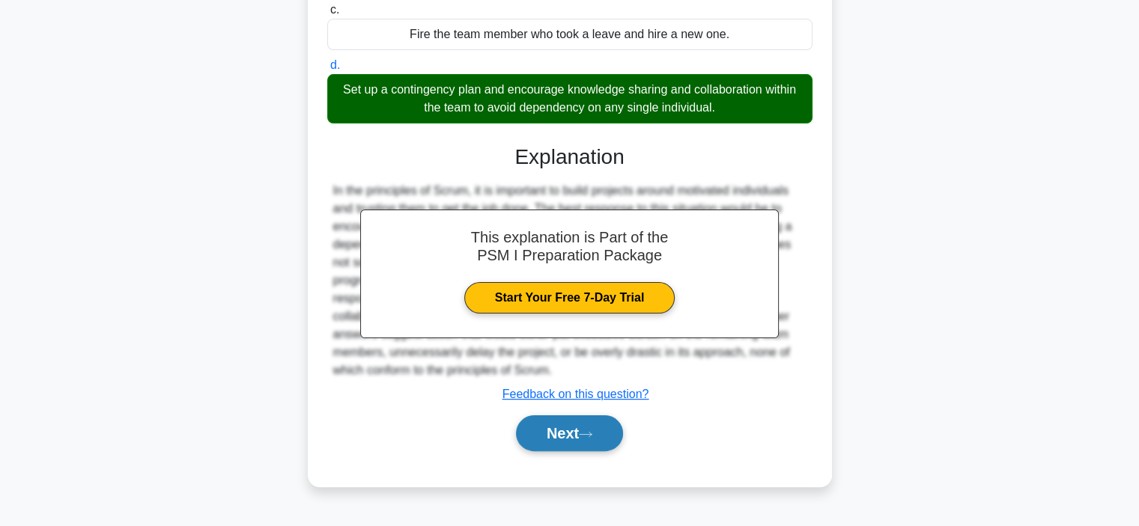
click at [550, 431] on button "Next" at bounding box center [569, 434] width 107 height 36
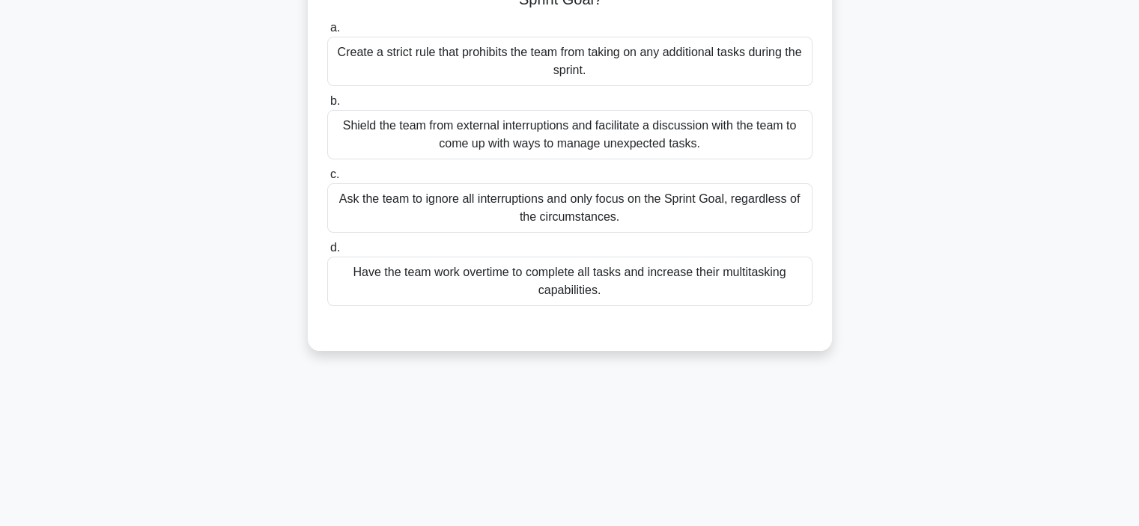
scroll to position [177, 0]
click at [235, 159] on div "A Scrum Team is struggling to deliver high-quality increments within their spri…" at bounding box center [570, 138] width 988 height 457
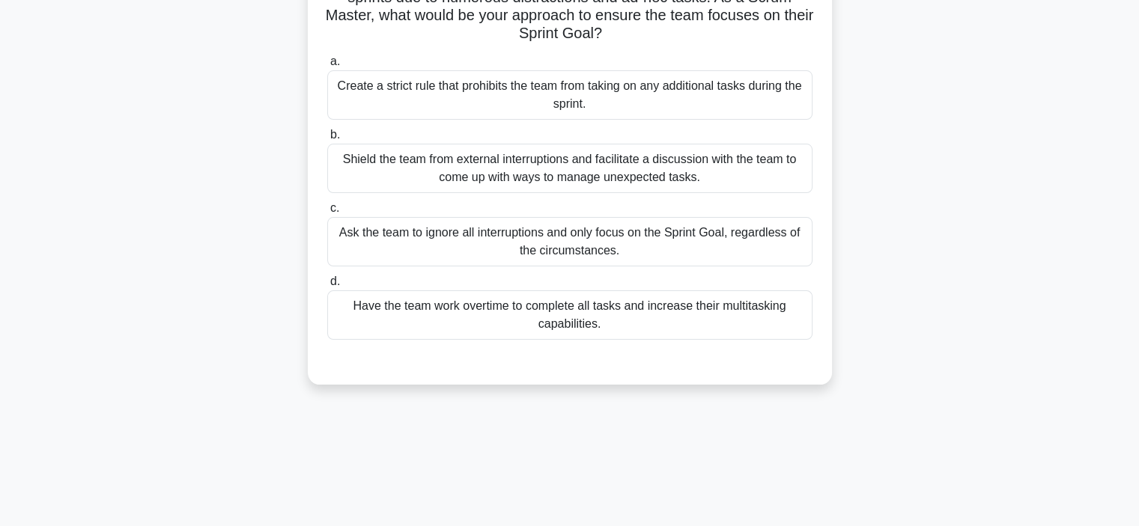
scroll to position [126, 0]
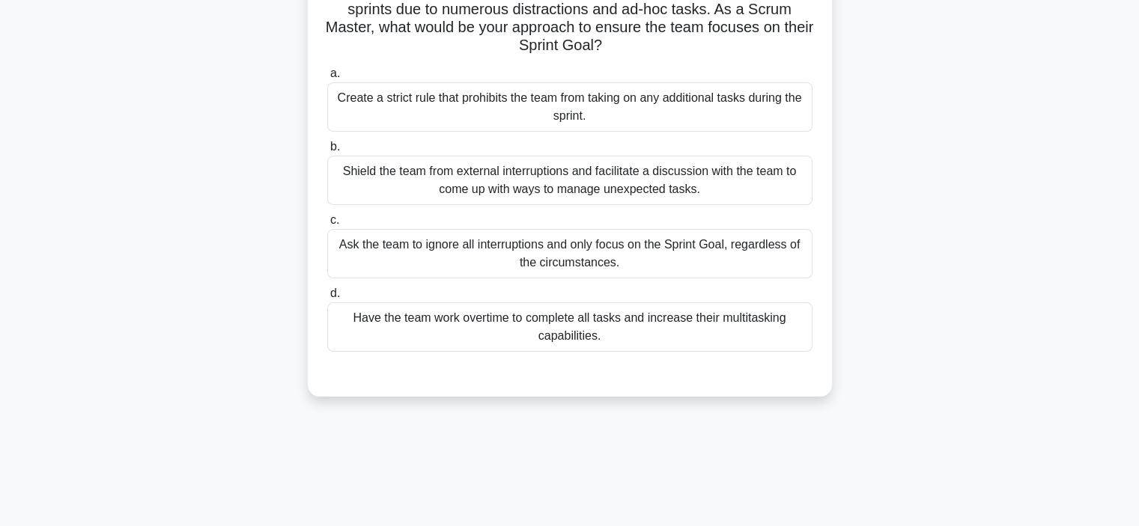
click at [373, 176] on div "Shield the team from external interruptions and facilitate a discussion with th…" at bounding box center [569, 180] width 485 height 49
click at [327, 152] on input "b. Shield the team from external interruptions and facilitate a discussion with…" at bounding box center [327, 147] width 0 height 10
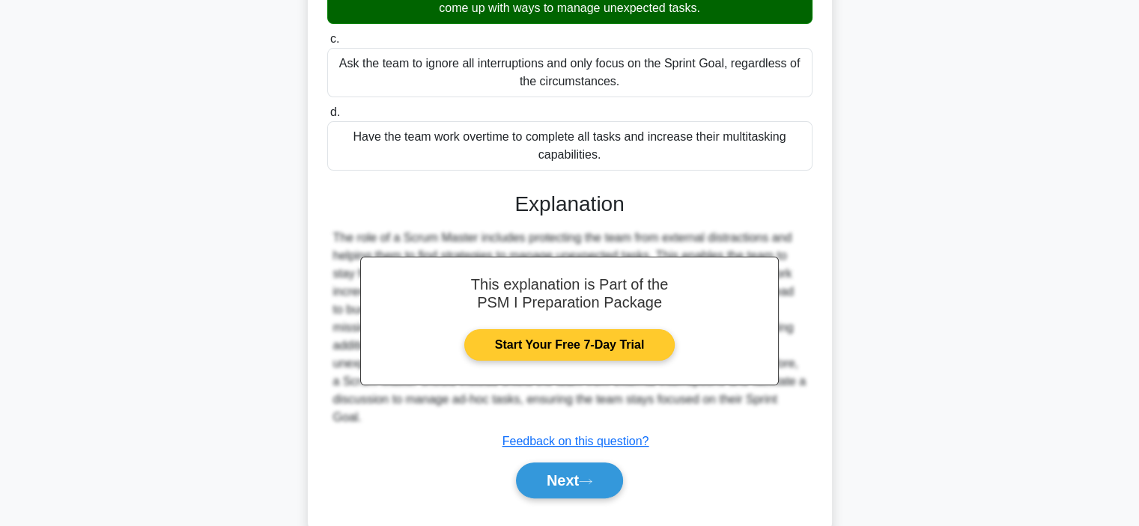
scroll to position [308, 0]
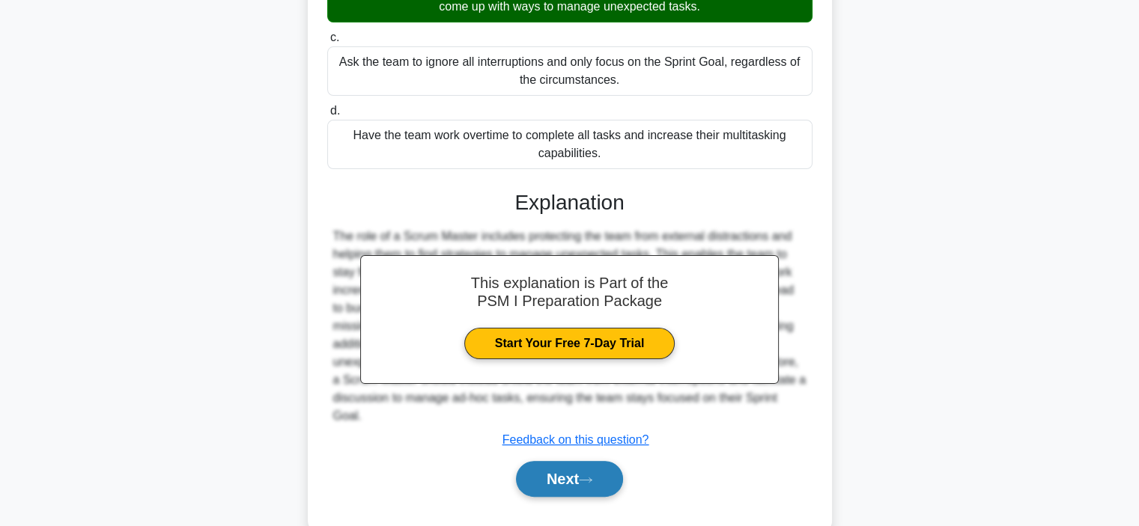
click at [588, 476] on icon at bounding box center [585, 480] width 13 height 8
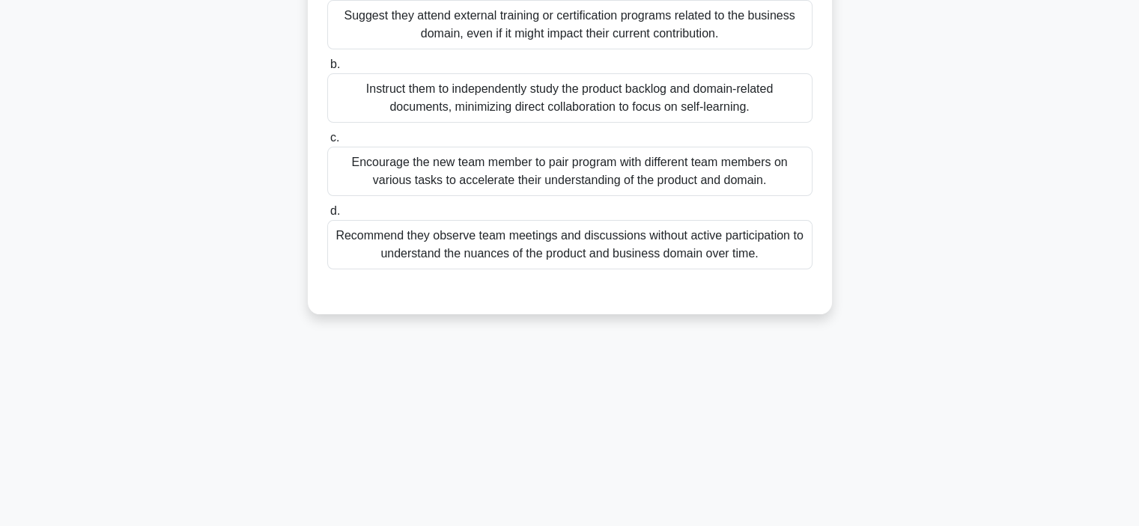
scroll to position [213, 0]
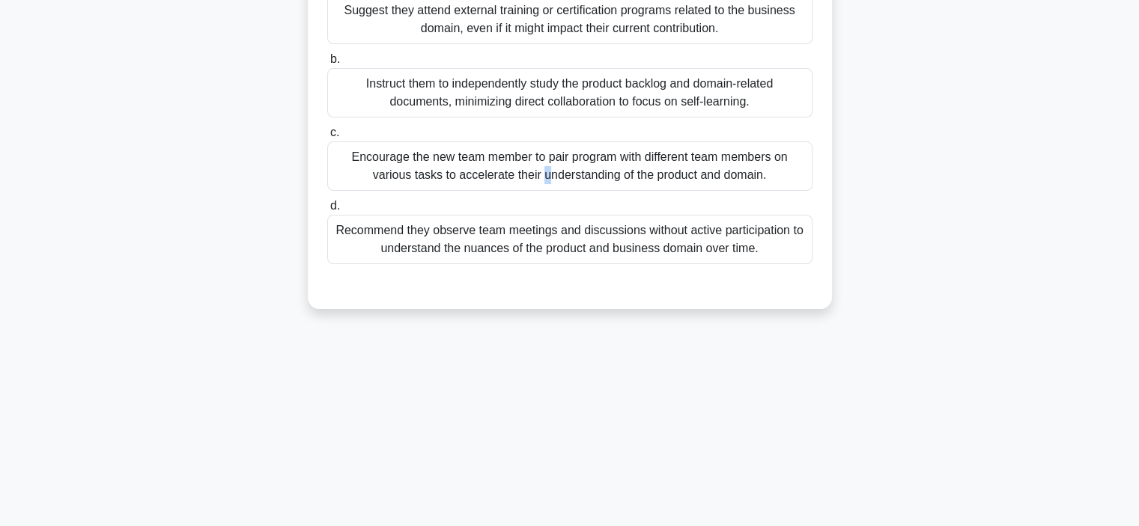
drag, startPoint x: 263, startPoint y: 167, endPoint x: 356, endPoint y: 153, distance: 93.8
click at [356, 153] on div "A new member joins the Development Team and is struggling to understand the pro…" at bounding box center [570, 102] width 988 height 457
click at [410, 170] on div "Encourage the new team member to pair program with different team members on va…" at bounding box center [569, 166] width 485 height 49
click at [327, 138] on input "c. Encourage the new team member to pair program with different team members on…" at bounding box center [327, 133] width 0 height 10
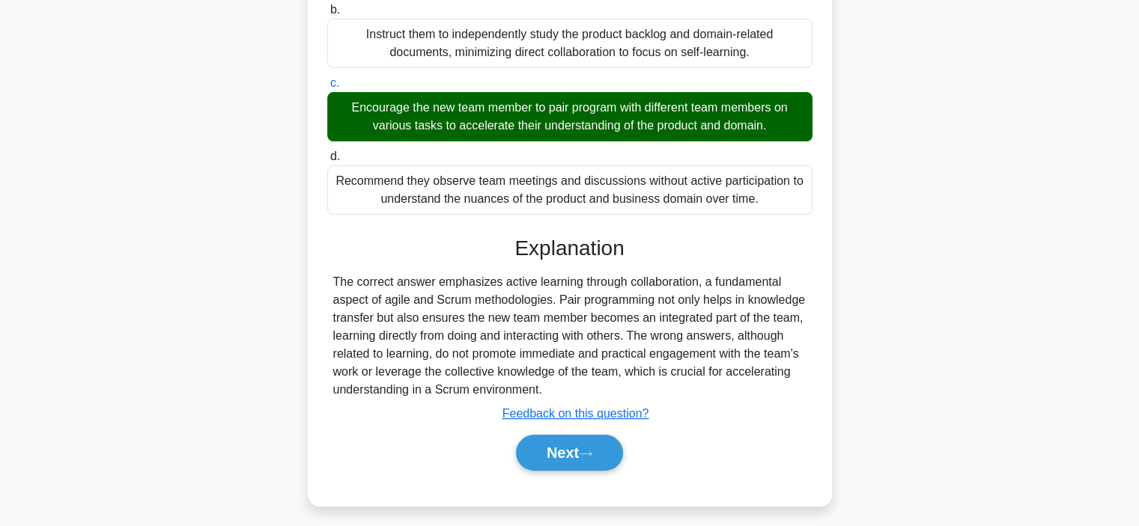
scroll to position [264, 0]
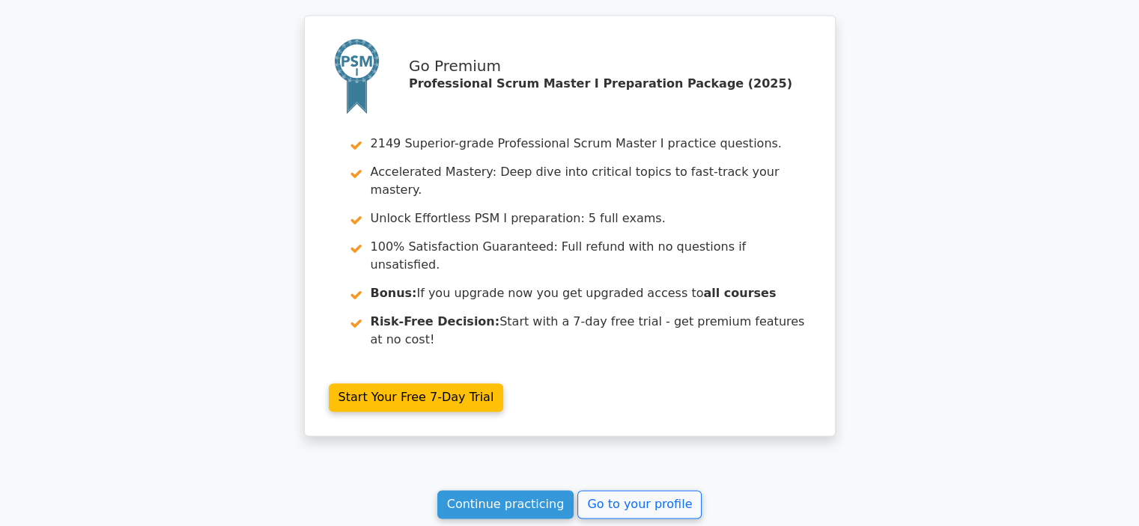
scroll to position [2186, 0]
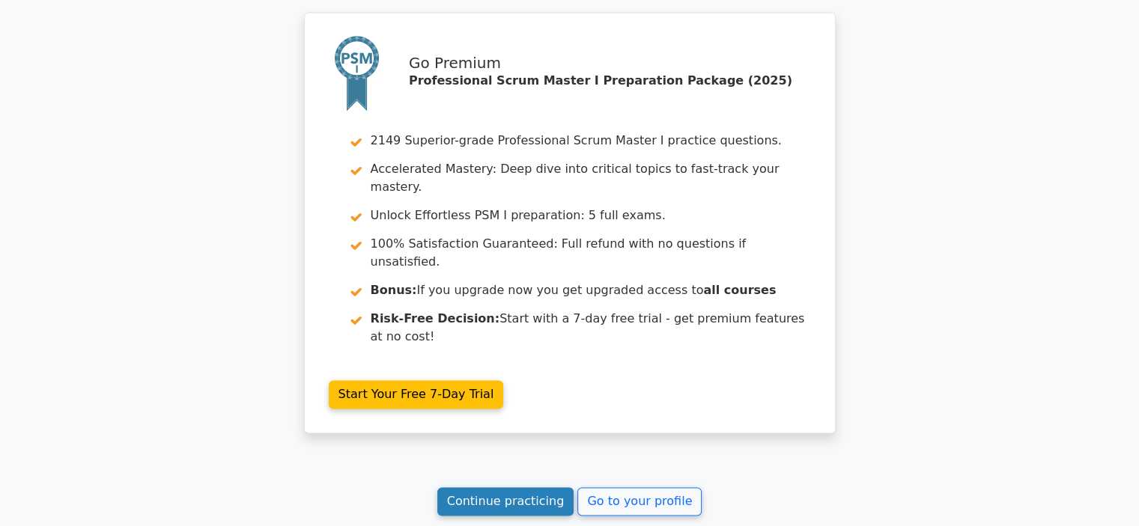
click at [521, 487] on link "Continue practicing" at bounding box center [505, 501] width 137 height 28
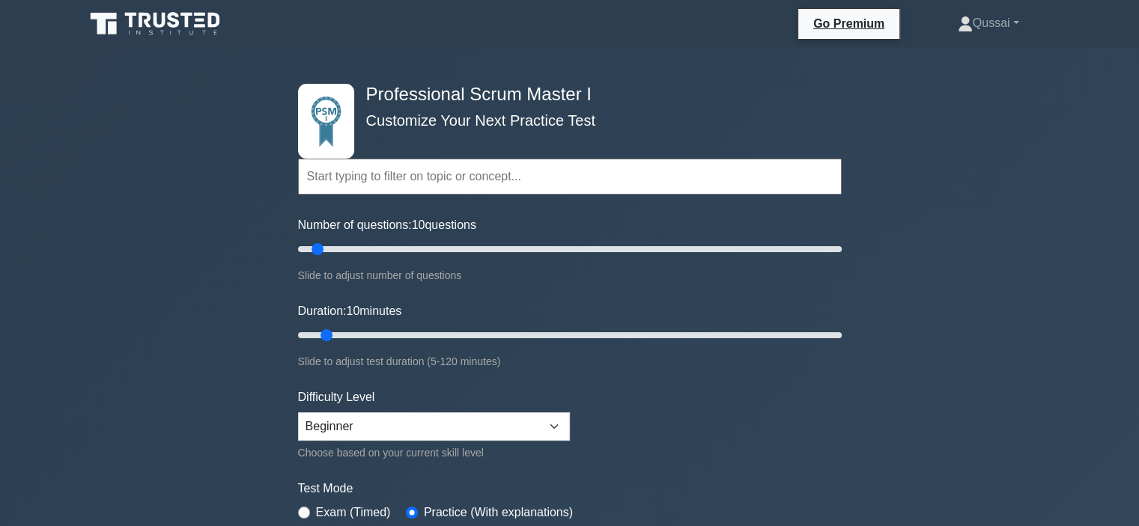
scroll to position [39, 0]
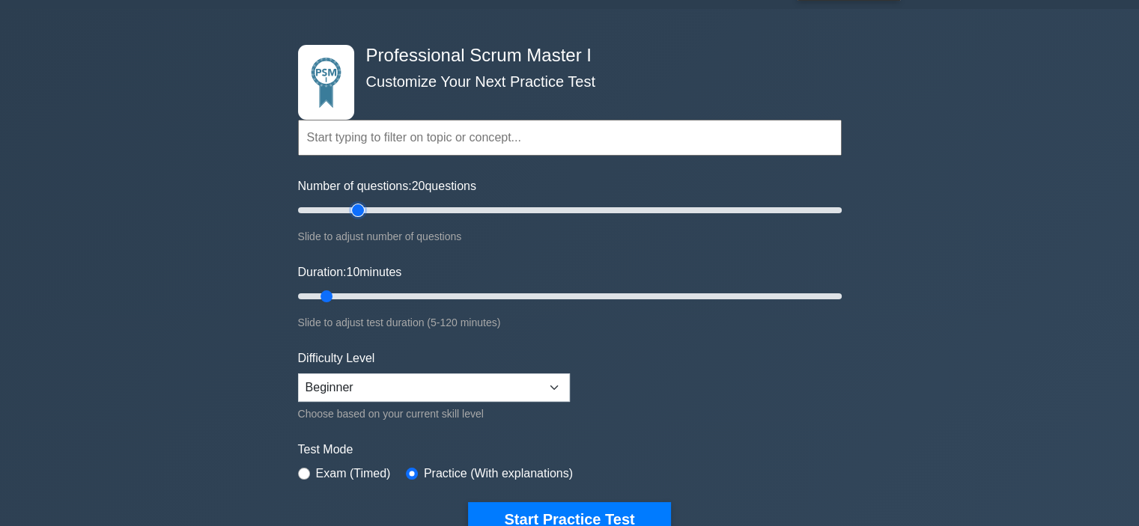
drag, startPoint x: 323, startPoint y: 209, endPoint x: 355, endPoint y: 217, distance: 32.5
type input "25"
click at [355, 217] on input "Number of questions: 20 questions" at bounding box center [570, 210] width 544 height 18
drag, startPoint x: 324, startPoint y: 288, endPoint x: 380, endPoint y: 300, distance: 57.6
click at [380, 300] on input "Duration: 20 minutes" at bounding box center [570, 297] width 544 height 18
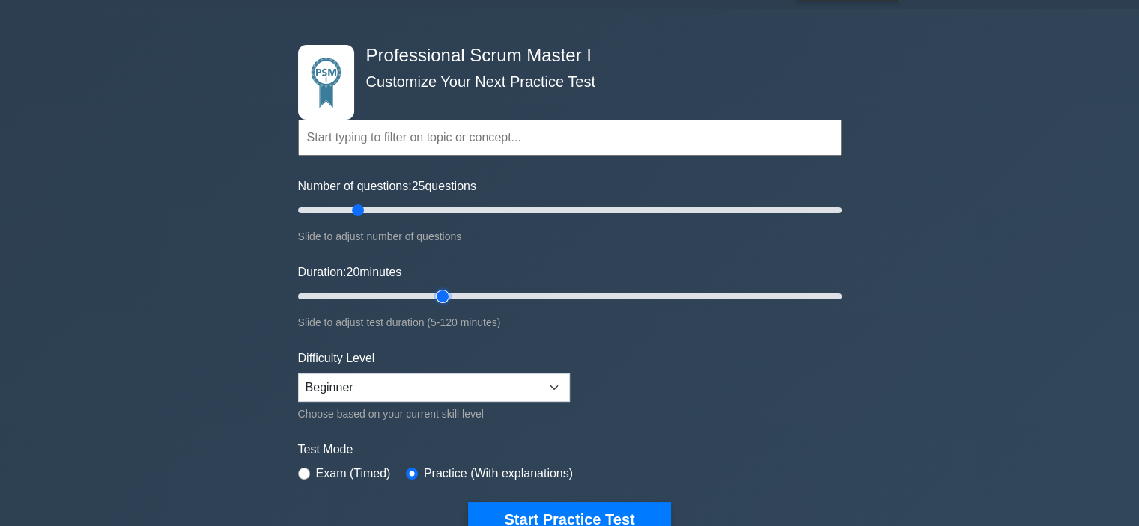
drag, startPoint x: 374, startPoint y: 290, endPoint x: 443, endPoint y: 296, distance: 69.2
click at [443, 296] on input "Duration: 20 minutes" at bounding box center [570, 297] width 544 height 18
drag, startPoint x: 442, startPoint y: 291, endPoint x: 425, endPoint y: 297, distance: 17.8
type input "30"
click at [425, 297] on input "Duration: 30 minutes" at bounding box center [570, 297] width 544 height 18
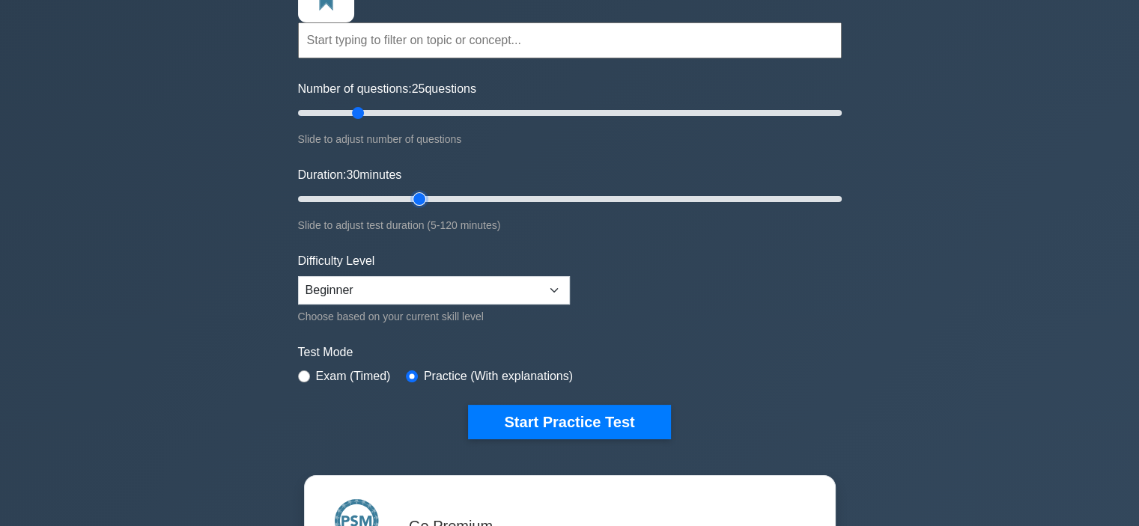
scroll to position [162, 0]
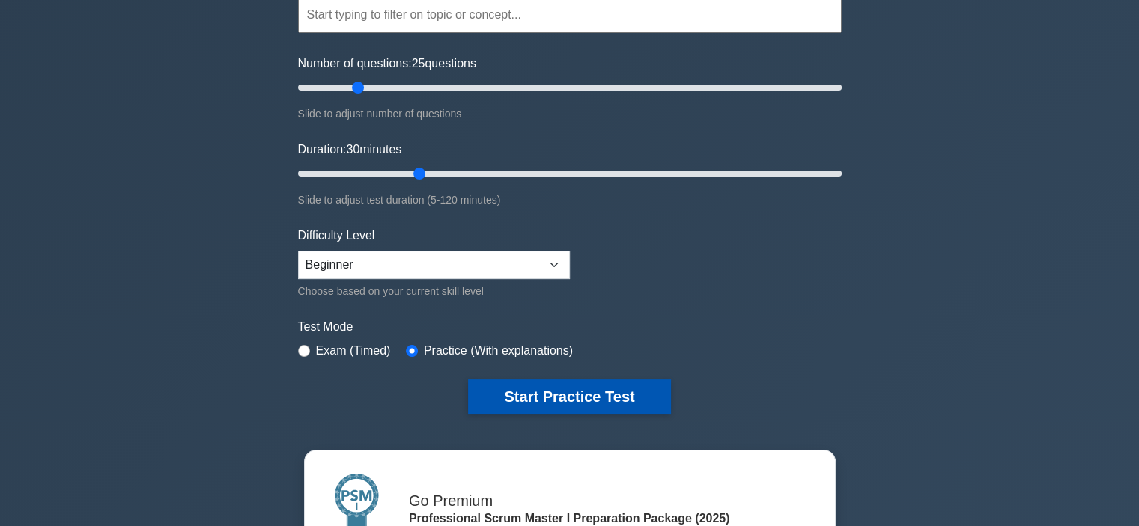
click at [514, 392] on button "Start Practice Test" at bounding box center [569, 397] width 202 height 34
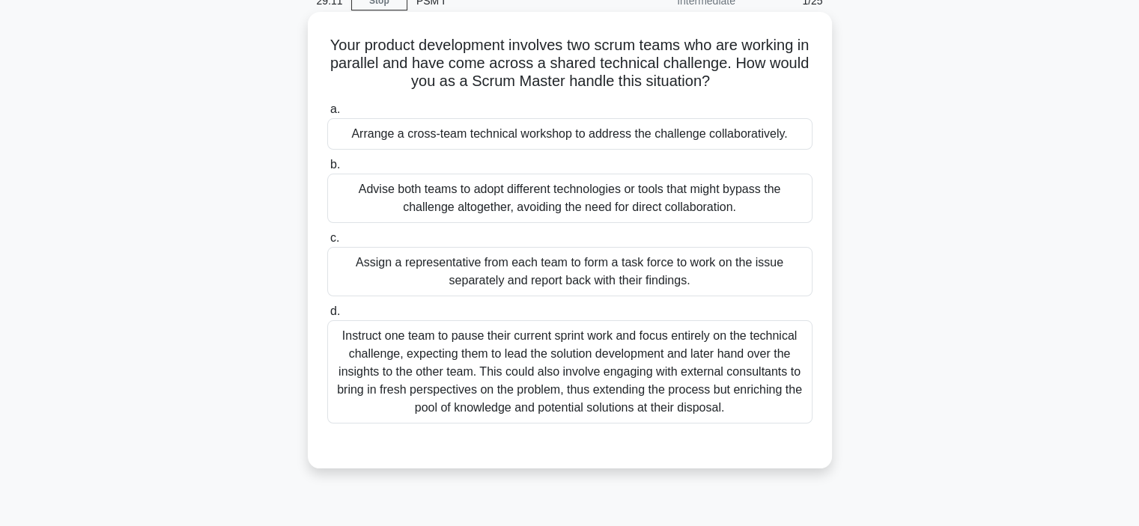
scroll to position [72, 0]
click at [472, 135] on div "Arrange a cross-team technical workshop to address the challenge collaborativel…" at bounding box center [569, 133] width 485 height 31
click at [327, 115] on input "a. Arrange a cross-team technical workshop to address the challenge collaborati…" at bounding box center [327, 110] width 0 height 10
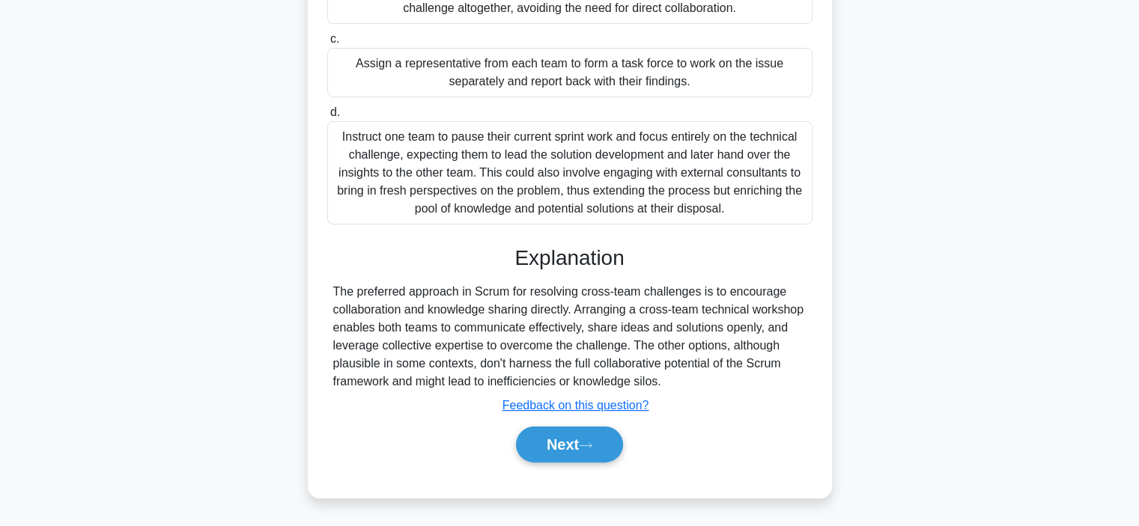
scroll to position [282, 0]
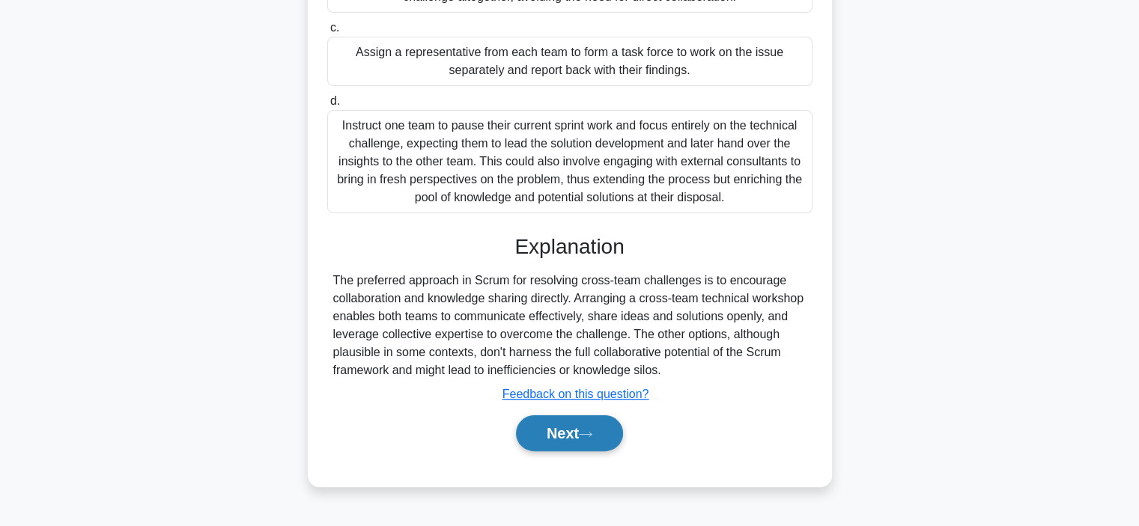
click at [532, 434] on button "Next" at bounding box center [569, 434] width 107 height 36
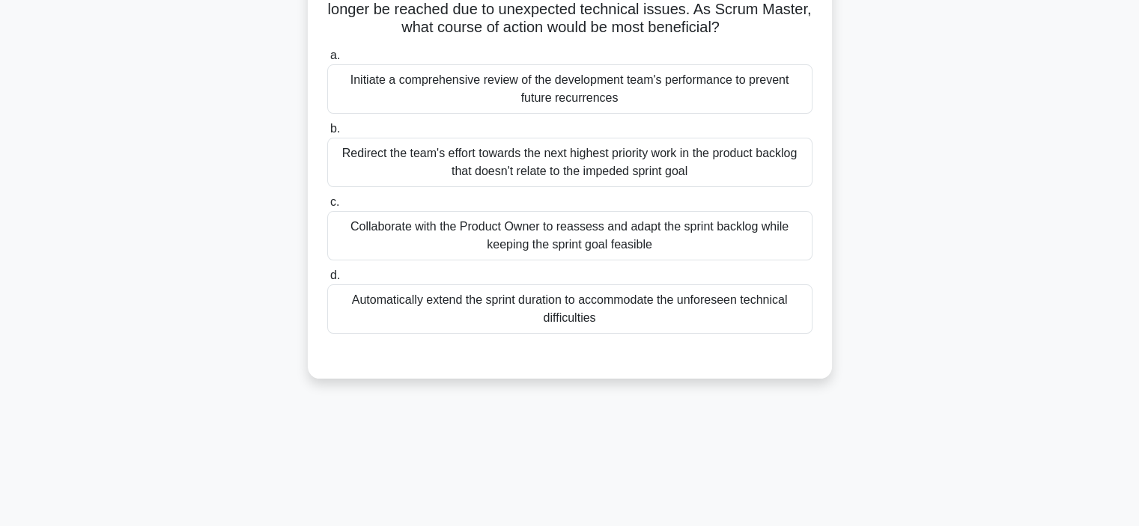
scroll to position [130, 0]
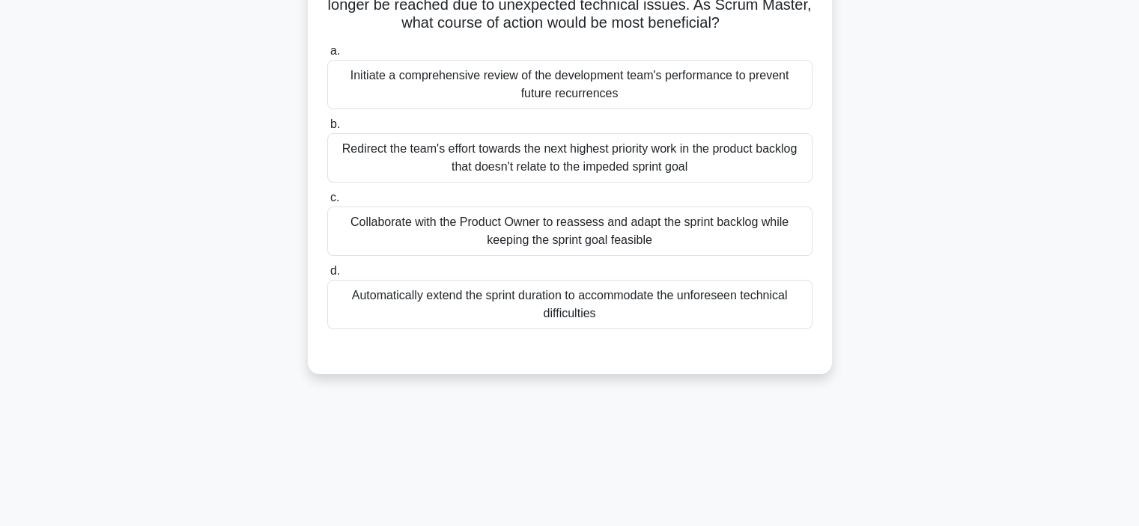
click at [572, 228] on div "Collaborate with the Product Owner to reassess and adapt the sprint backlog whi…" at bounding box center [569, 231] width 485 height 49
click at [327, 203] on input "c. Collaborate with the Product Owner to reassess and adapt the sprint backlog …" at bounding box center [327, 198] width 0 height 10
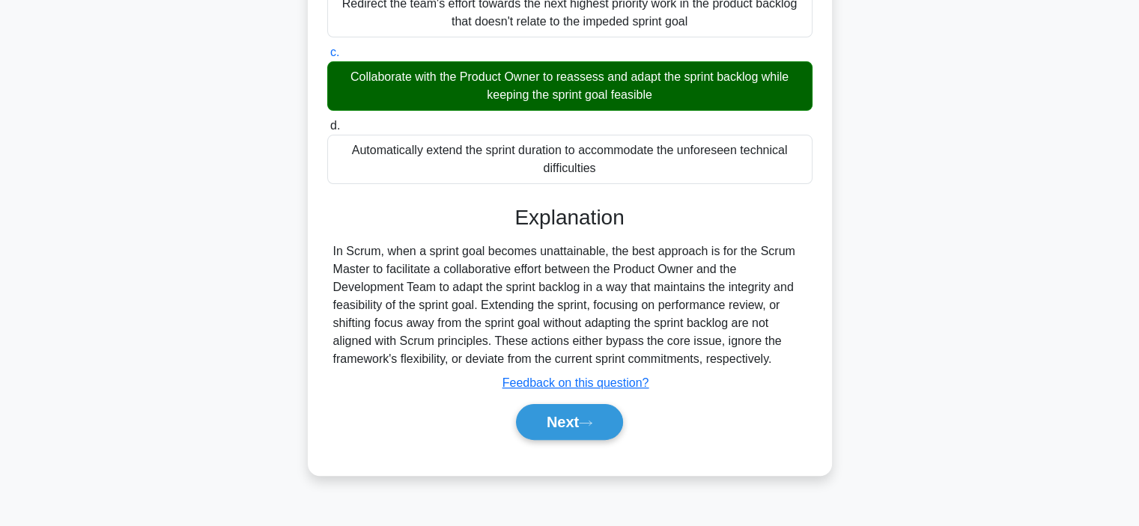
scroll to position [276, 0]
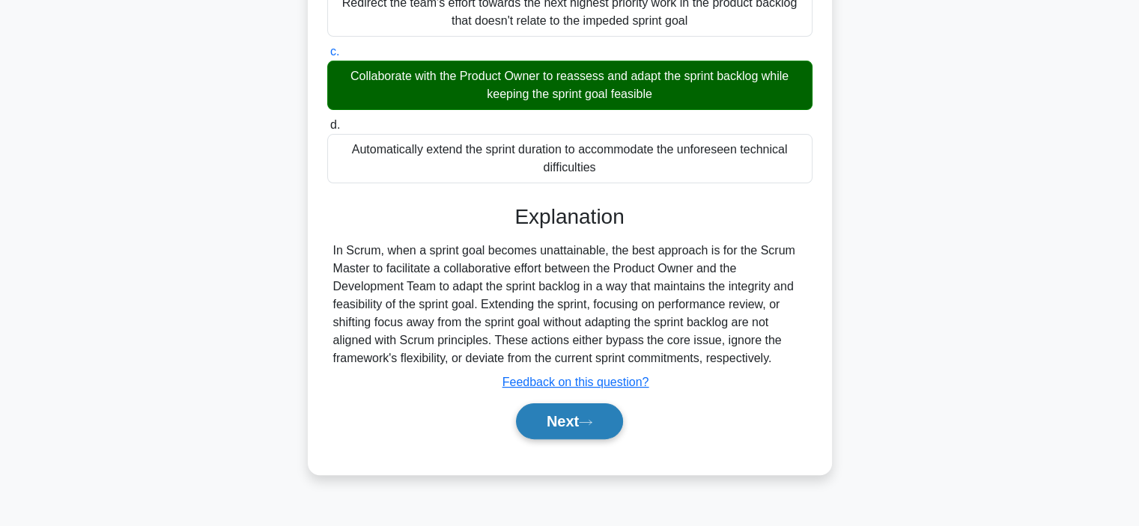
click at [558, 413] on button "Next" at bounding box center [569, 422] width 107 height 36
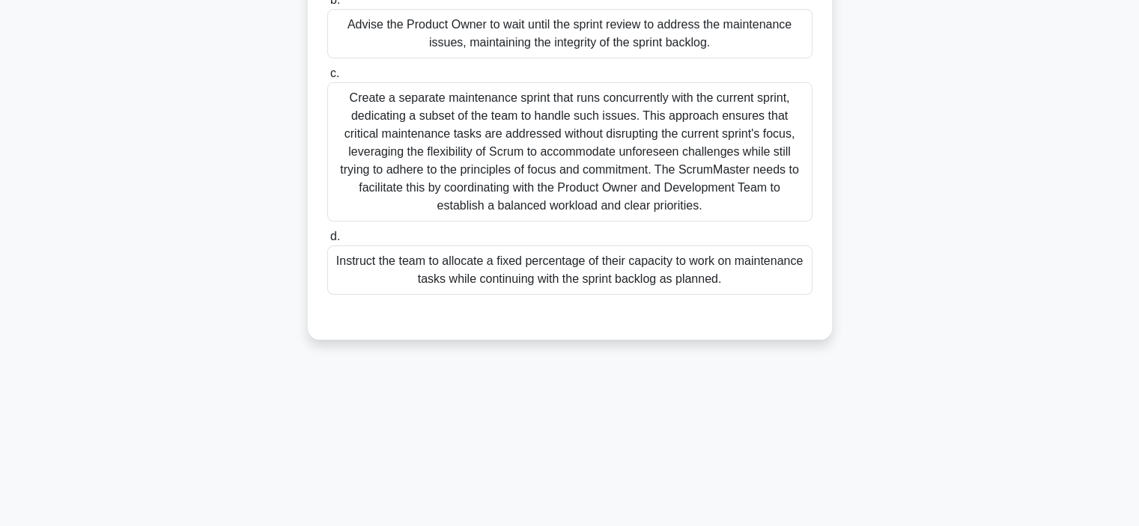
scroll to position [0, 0]
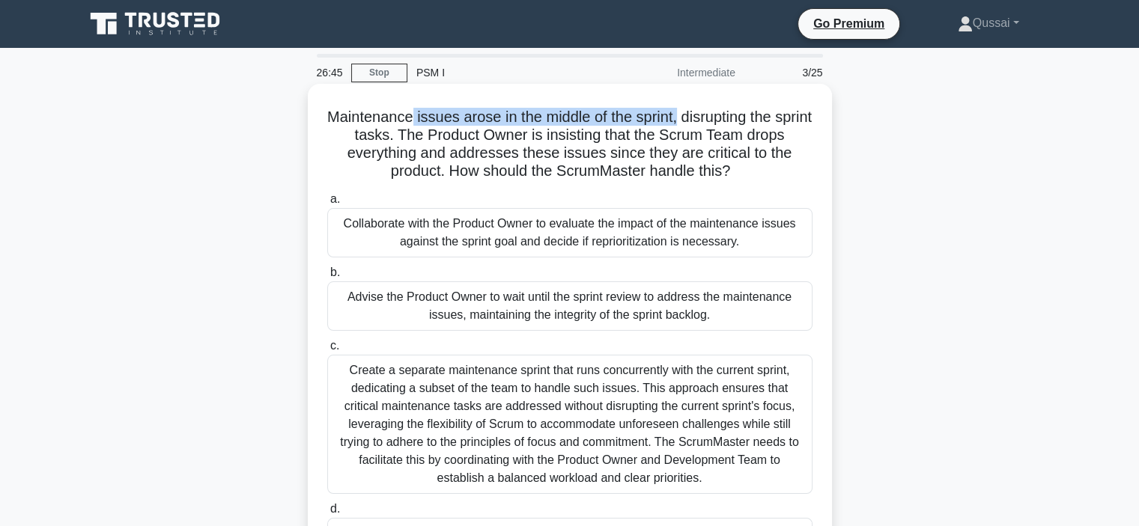
drag, startPoint x: 428, startPoint y: 117, endPoint x: 698, endPoint y: 124, distance: 270.4
click at [698, 124] on h5 "Maintenance issues arose in the middle of the sprint, disrupting the sprint tas…" at bounding box center [570, 144] width 488 height 73
click at [648, 153] on h5 "Maintenance issues arose in the middle of the sprint, disrupting the sprint tas…" at bounding box center [570, 144] width 488 height 73
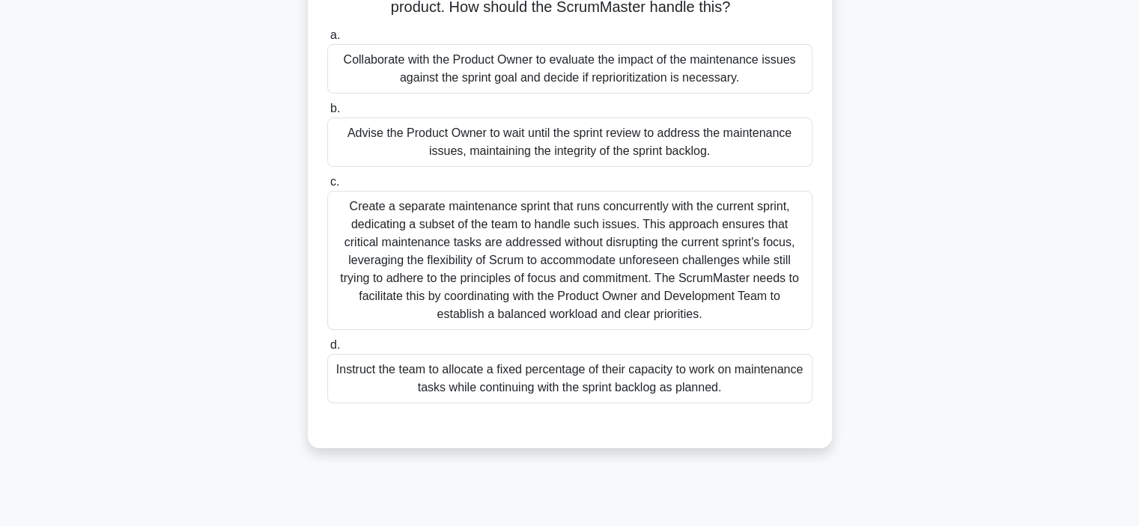
scroll to position [170, 0]
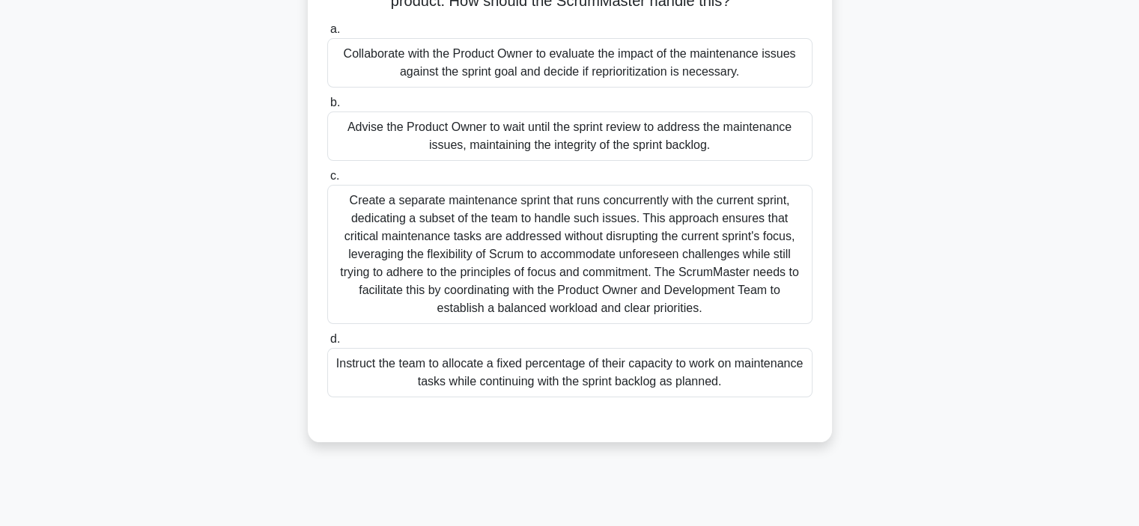
click at [407, 73] on div "Collaborate with the Product Owner to evaluate the impact of the maintenance is…" at bounding box center [569, 62] width 485 height 49
click at [327, 34] on input "a. Collaborate with the Product Owner to evaluate the impact of the maintenance…" at bounding box center [327, 30] width 0 height 10
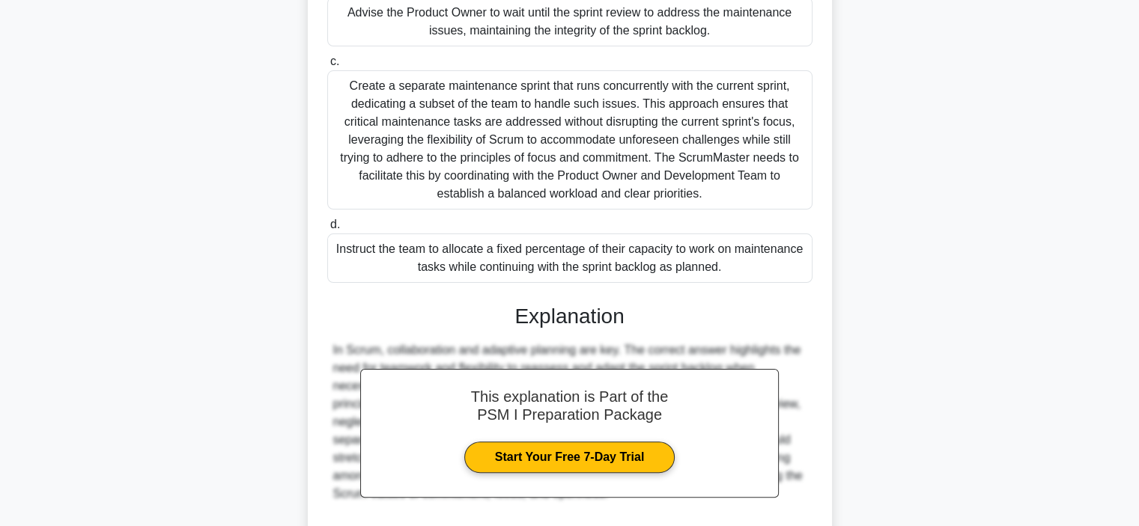
scroll to position [413, 0]
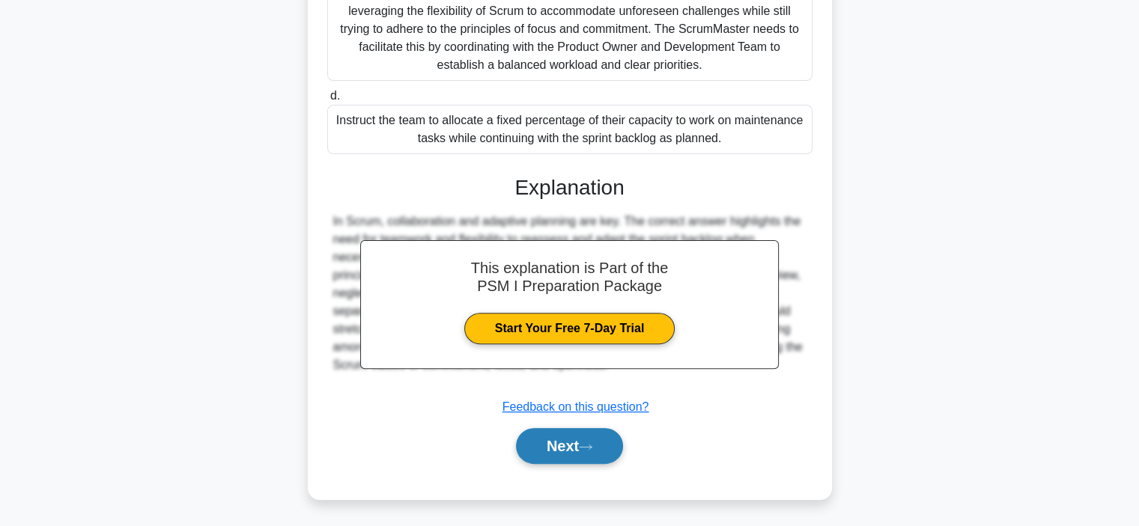
click at [540, 453] on button "Next" at bounding box center [569, 446] width 107 height 36
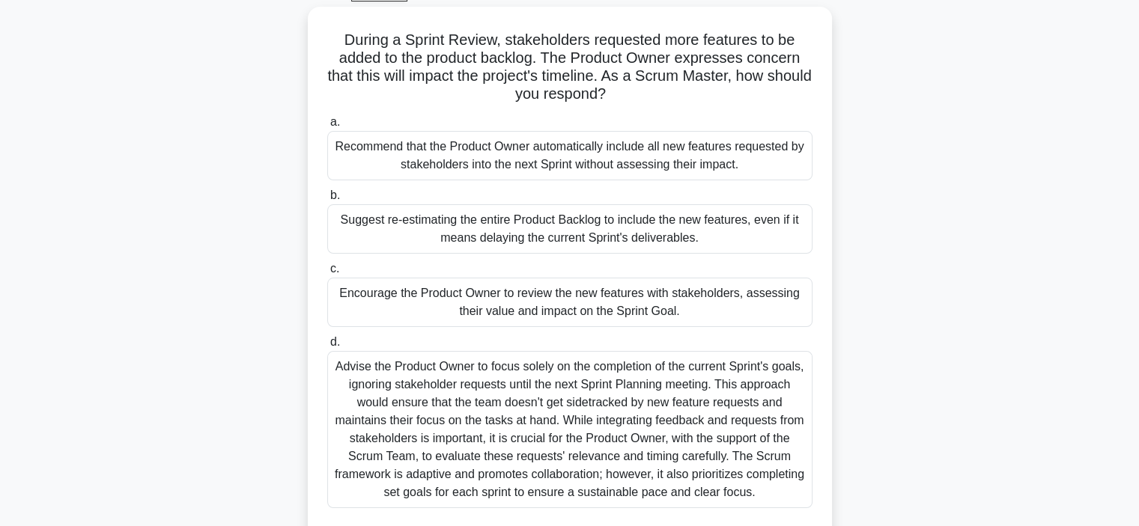
scroll to position [81, 0]
click at [281, 161] on div "During a Sprint Review, stakeholders requested more features to be added to the…" at bounding box center [570, 289] width 988 height 565
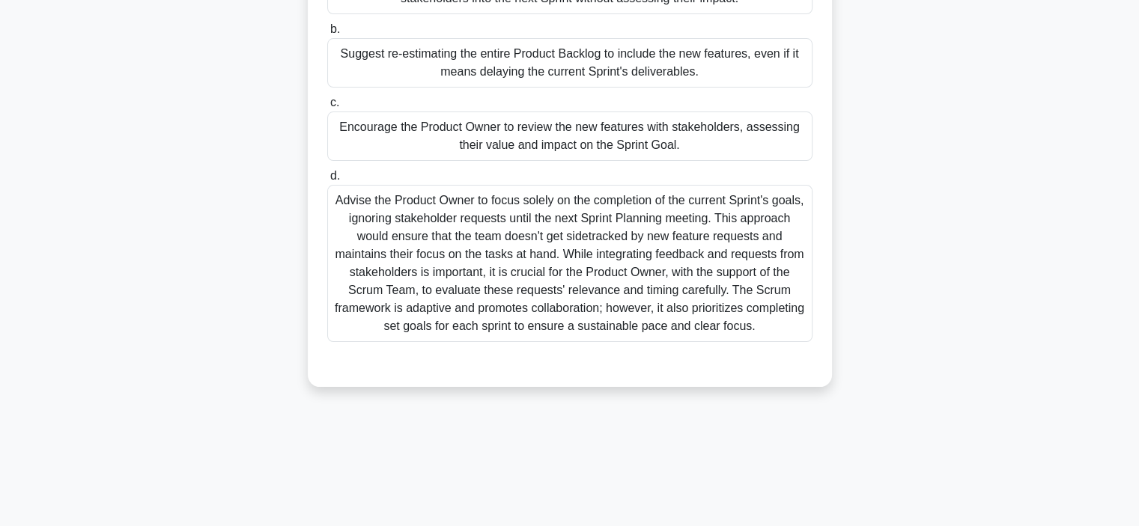
scroll to position [244, 0]
click at [424, 136] on div "Encourage the Product Owner to review the new features with stakeholders, asses…" at bounding box center [569, 135] width 485 height 49
click at [327, 107] on input "c. Encourage the Product Owner to review the new features with stakeholders, as…" at bounding box center [327, 102] width 0 height 10
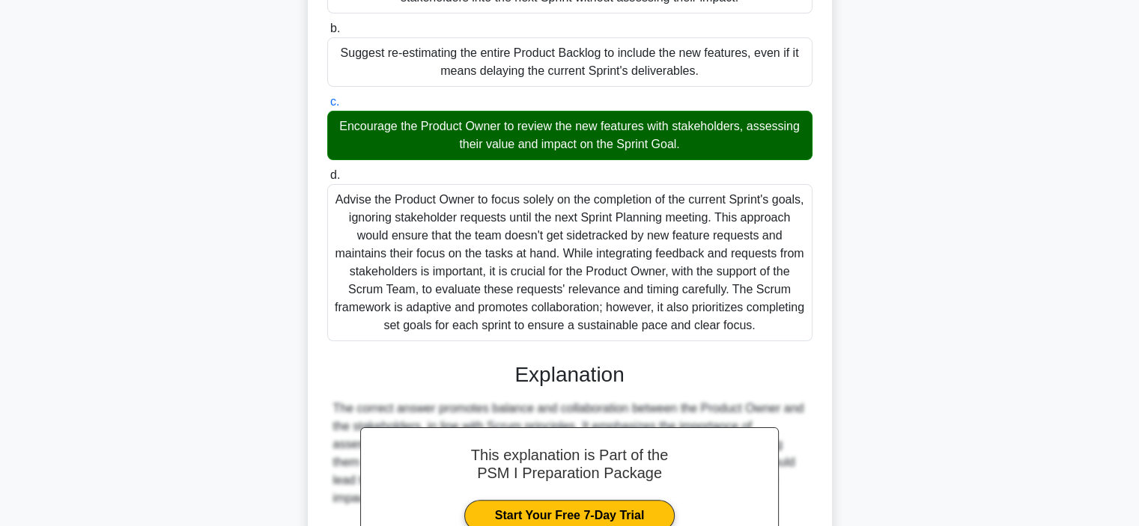
scroll to position [431, 0]
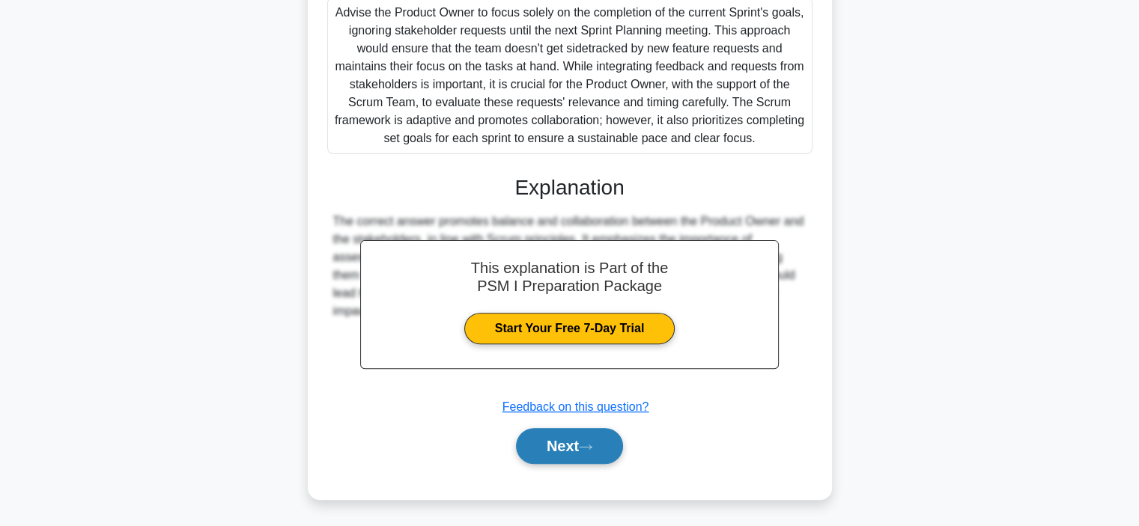
click at [564, 439] on button "Next" at bounding box center [569, 446] width 107 height 36
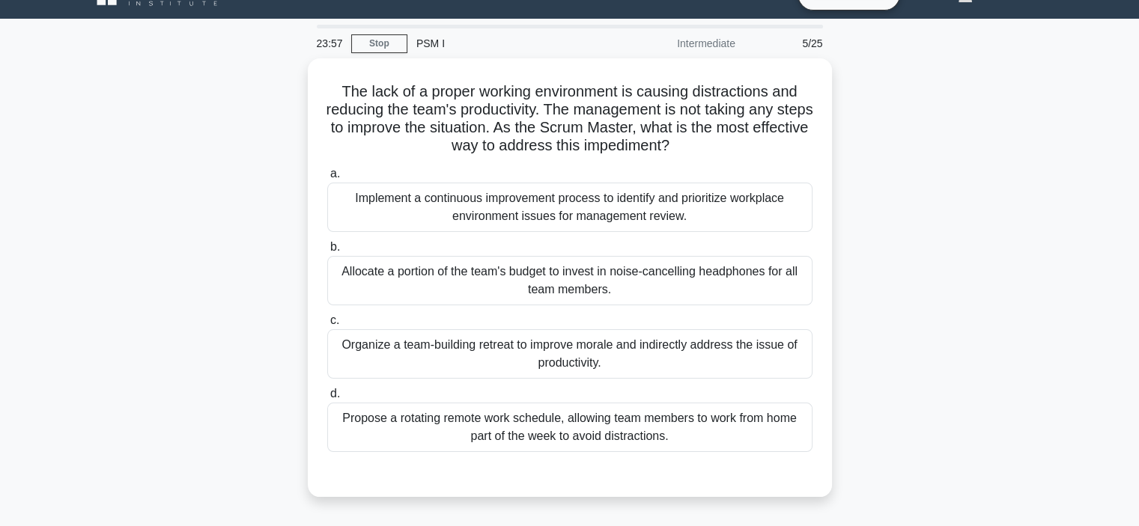
scroll to position [28, 0]
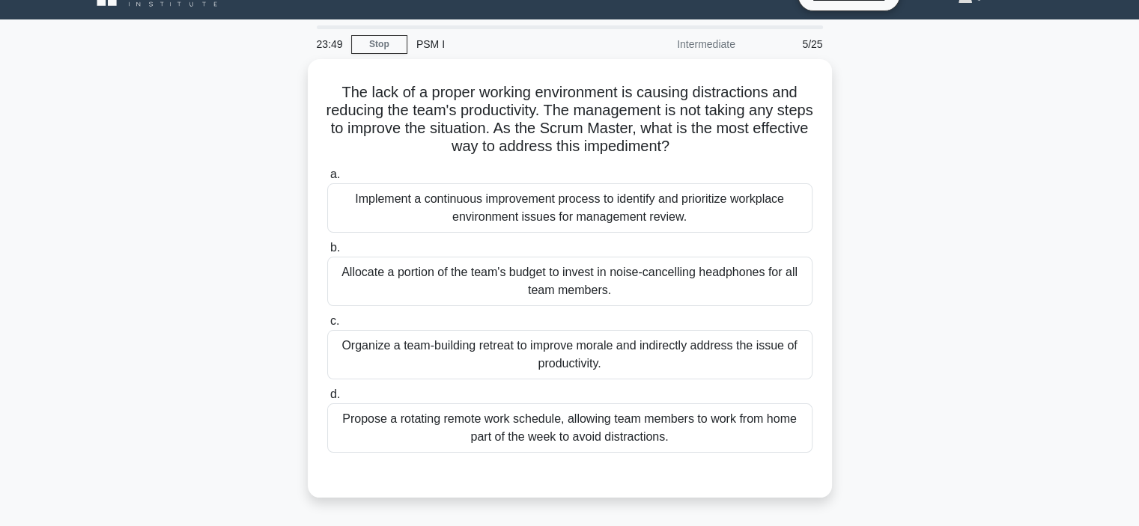
click at [147, 284] on div "The lack of a proper working environment is causing distractions and reducing t…" at bounding box center [570, 287] width 988 height 457
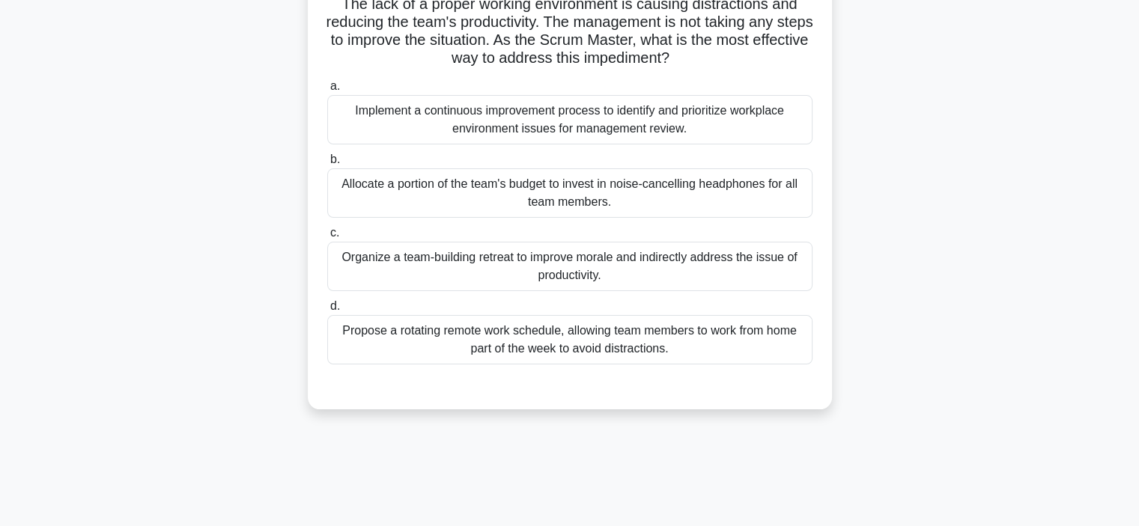
scroll to position [120, 0]
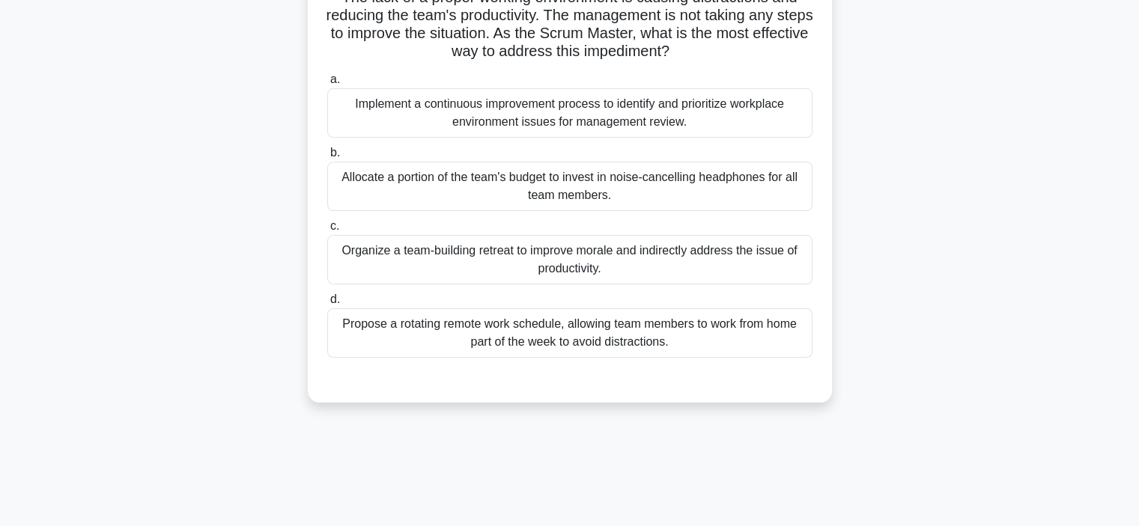
click at [653, 50] on h5 "The lack of a proper working environment is causing distractions and reducing t…" at bounding box center [570, 24] width 488 height 73
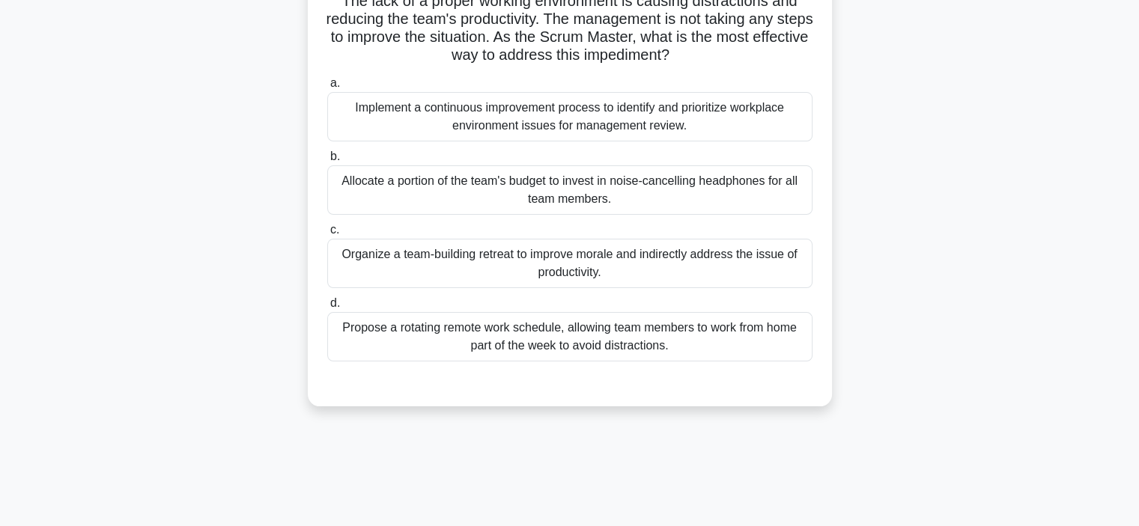
click at [922, 199] on div "The lack of a proper working environment is causing distractions and reducing t…" at bounding box center [570, 196] width 988 height 457
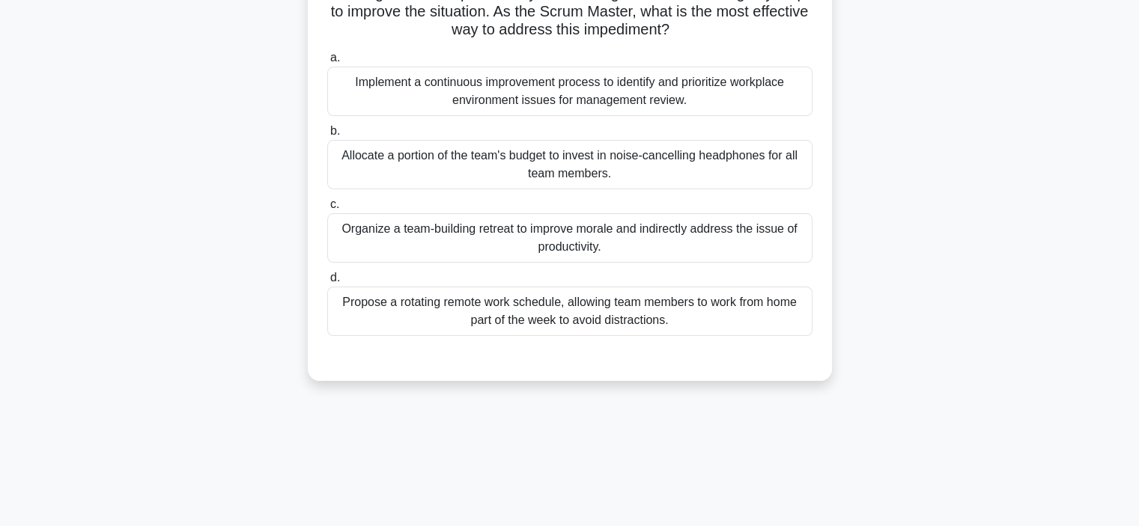
scroll to position [144, 0]
click at [246, 142] on div "The lack of a proper working environment is causing distractions and reducing t…" at bounding box center [570, 172] width 988 height 457
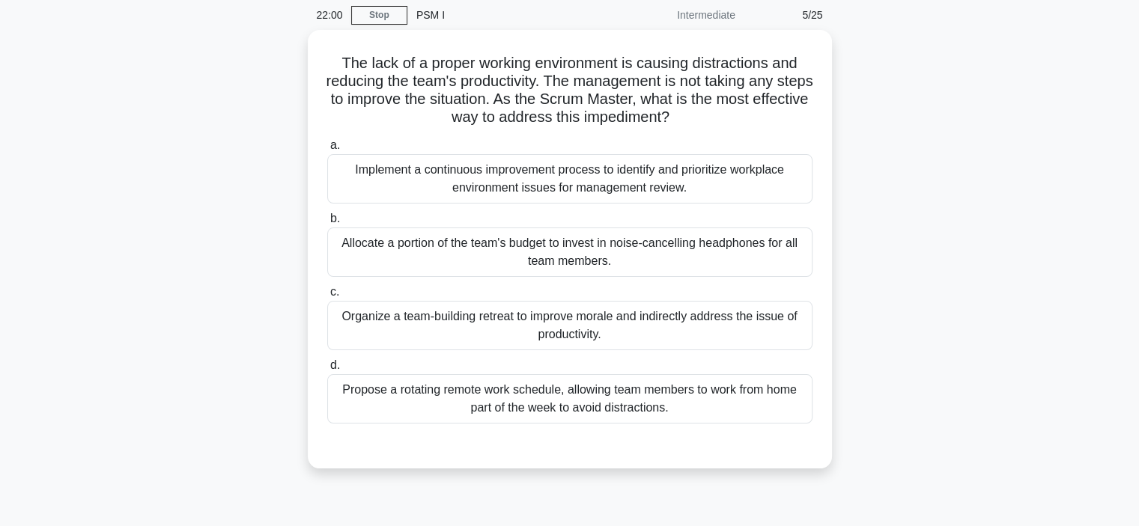
scroll to position [55, 0]
click at [501, 168] on div "Implement a continuous improvement process to identify and prioritize workplace…" at bounding box center [569, 177] width 485 height 49
click at [327, 149] on input "a. Implement a continuous improvement process to identify and prioritize workpl…" at bounding box center [327, 144] width 0 height 10
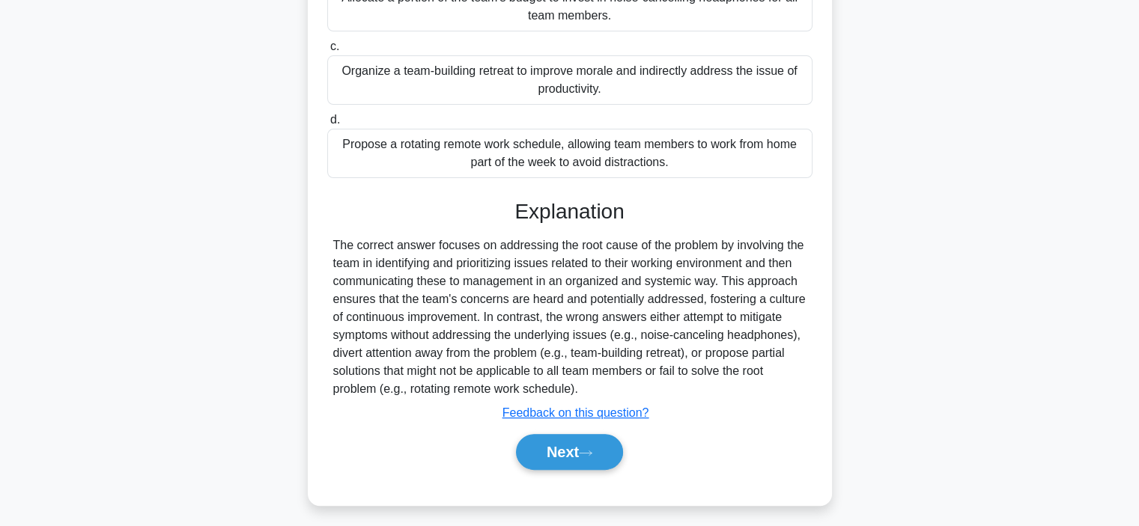
scroll to position [305, 0]
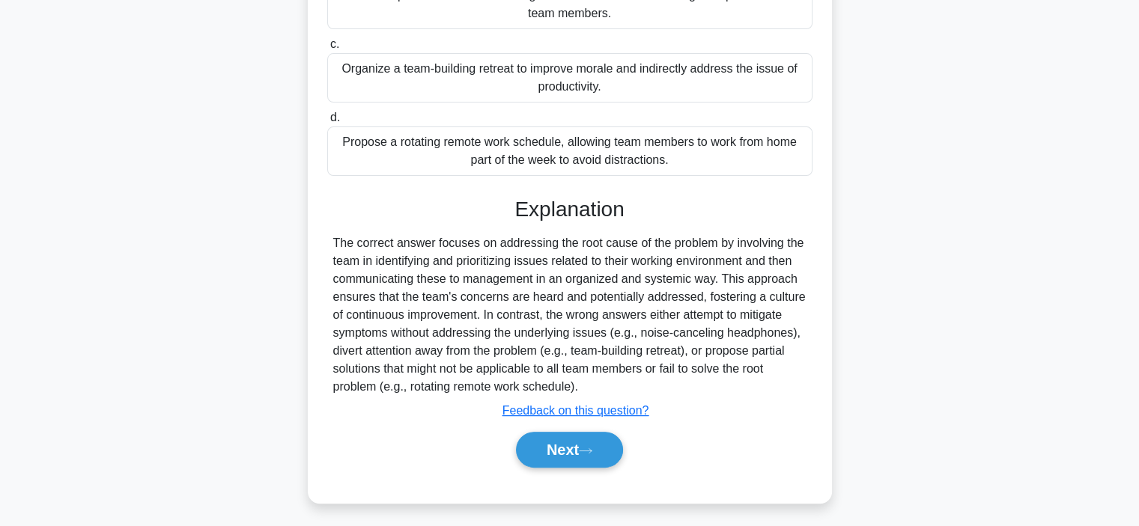
click at [192, 176] on div "The lack of a proper working environment is causing distractions and reducing t…" at bounding box center [570, 151] width 988 height 739
